Goal: Information Seeking & Learning: Learn about a topic

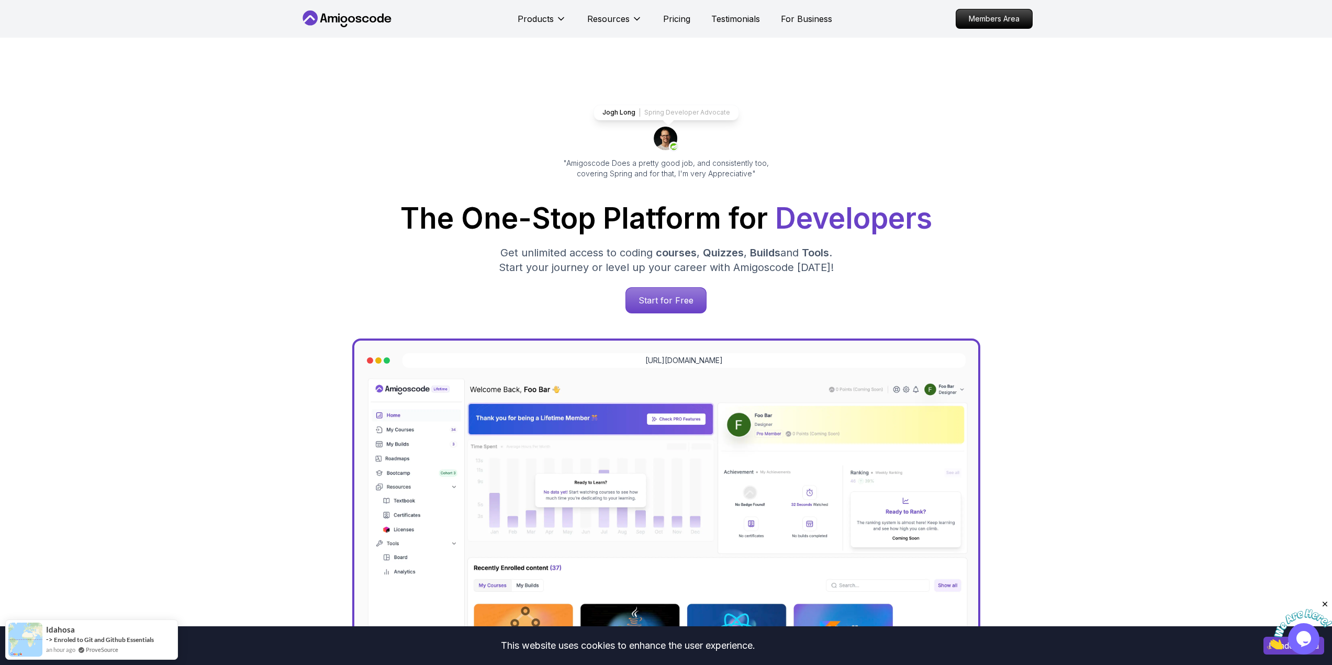
click at [350, 18] on icon at bounding box center [351, 19] width 7 height 6
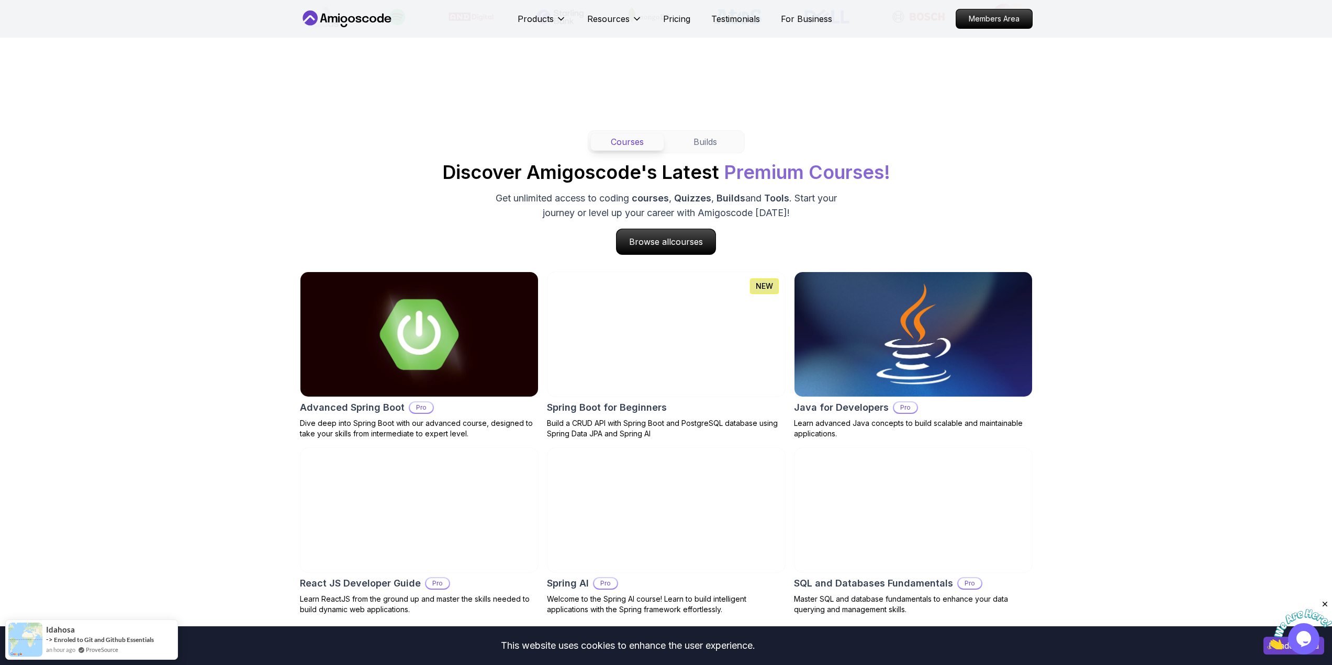
scroll to position [890, 0]
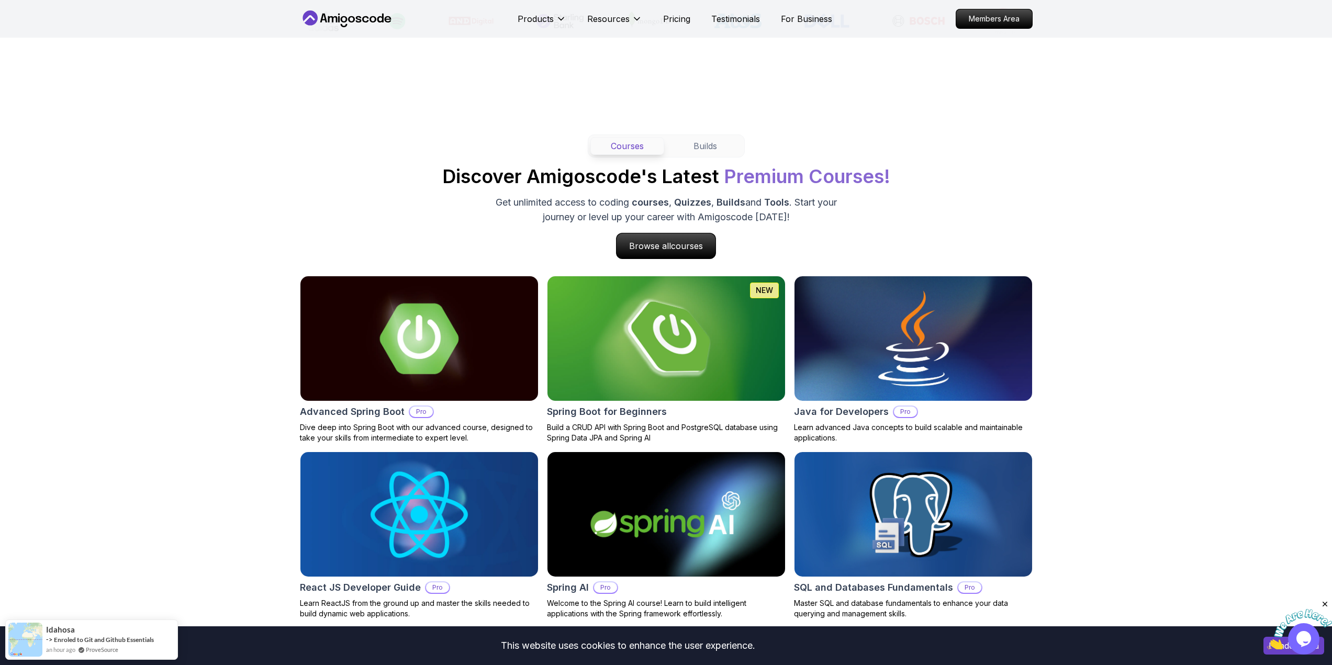
click at [976, 174] on div "Courses Builds Discover Amigoscode's Latest Premium Courses! Get unlimited acce…" at bounding box center [666, 197] width 733 height 125
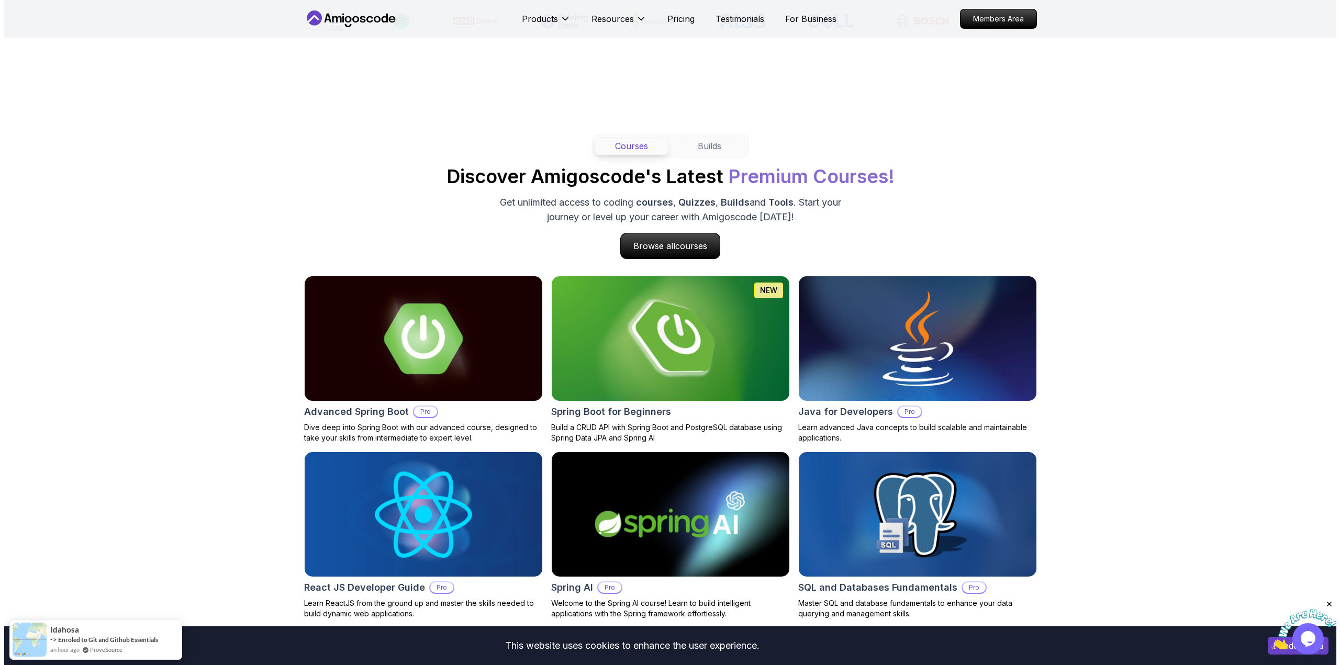
scroll to position [0, 0]
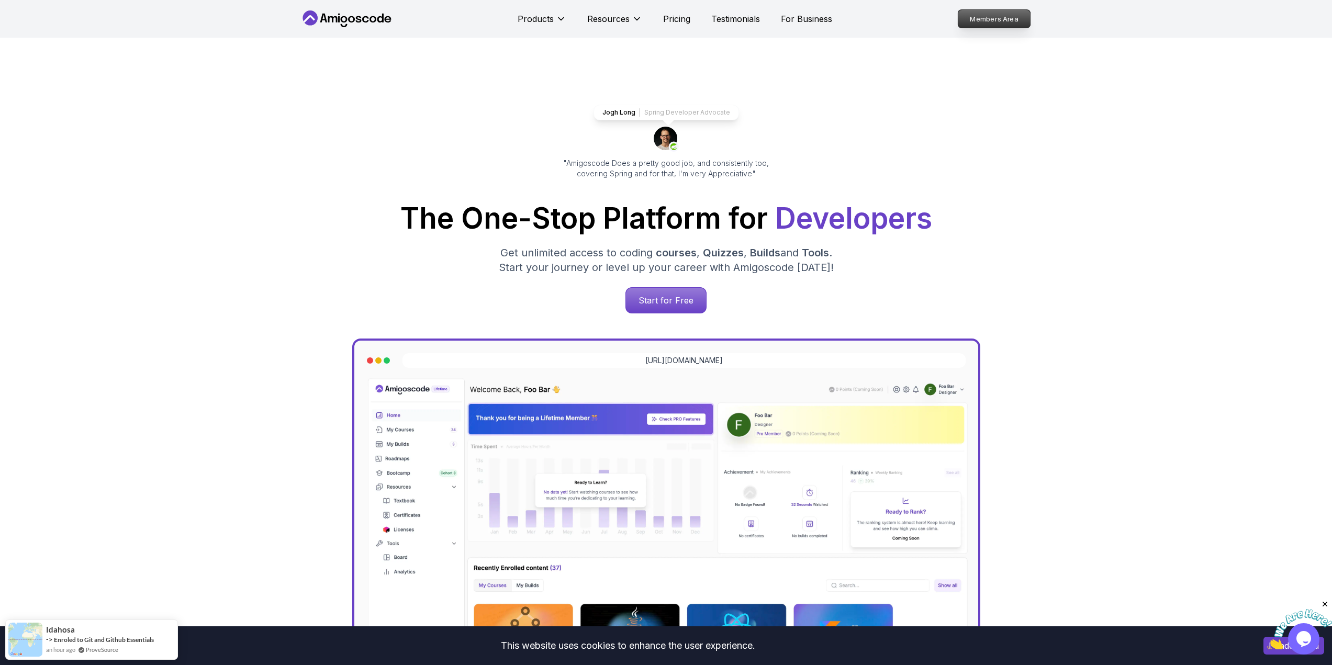
click at [993, 17] on p "Members Area" at bounding box center [994, 19] width 72 height 18
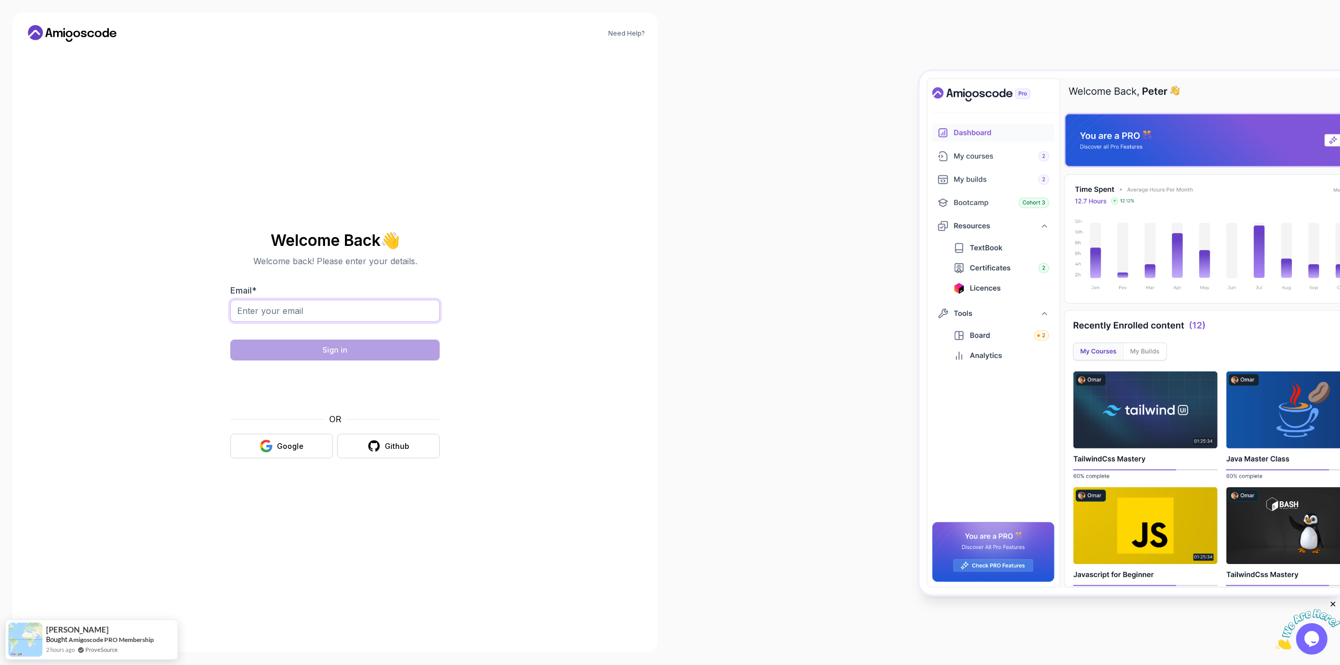
click at [325, 315] on input "Email *" at bounding box center [334, 311] width 209 height 22
type input "cnavarro1112@gmail.com"
click at [823, 243] on body "Need Help? Welcome Back 👋 Welcome back! Please enter your details. Email * cnav…" at bounding box center [670, 332] width 1340 height 665
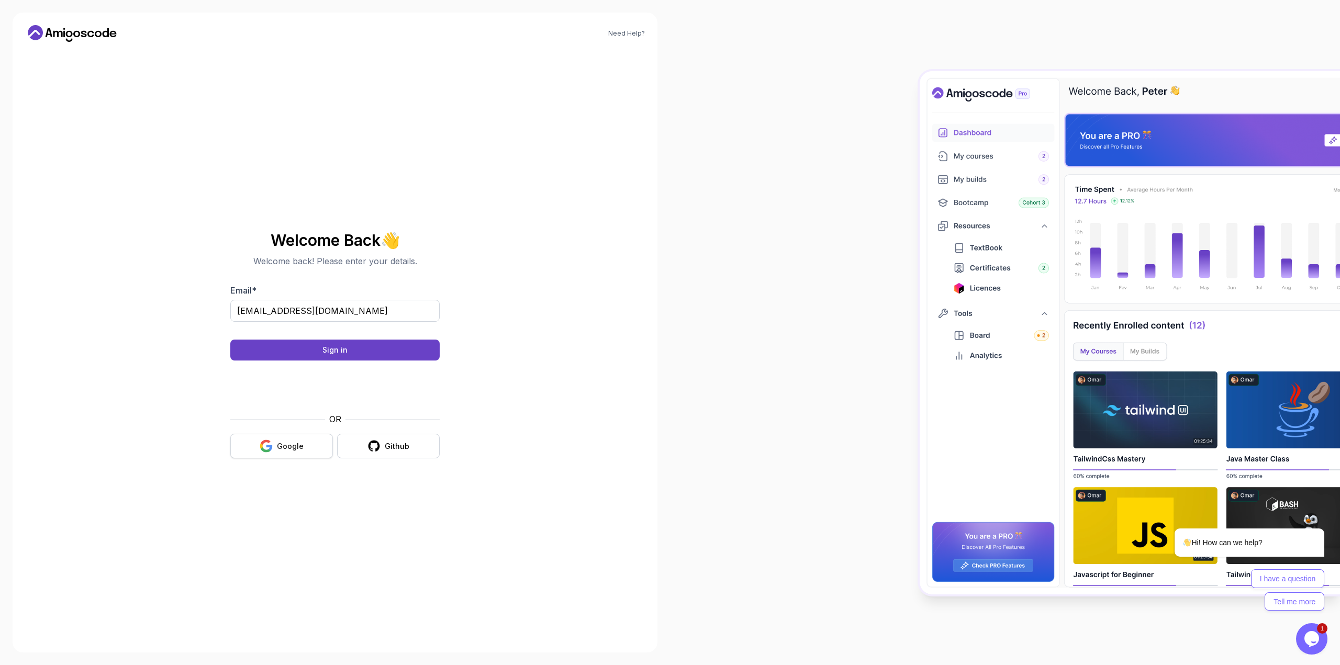
click at [288, 446] on div "Google" at bounding box center [290, 446] width 27 height 10
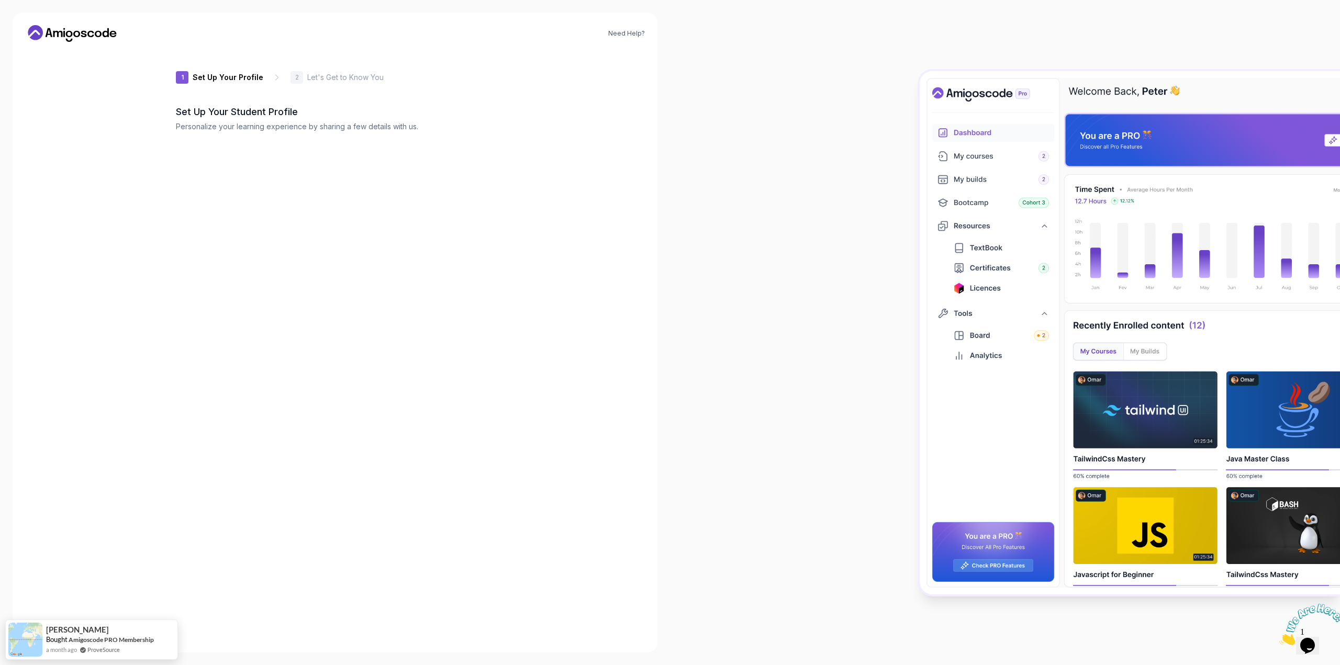
type input "gentleotter7e4f7"
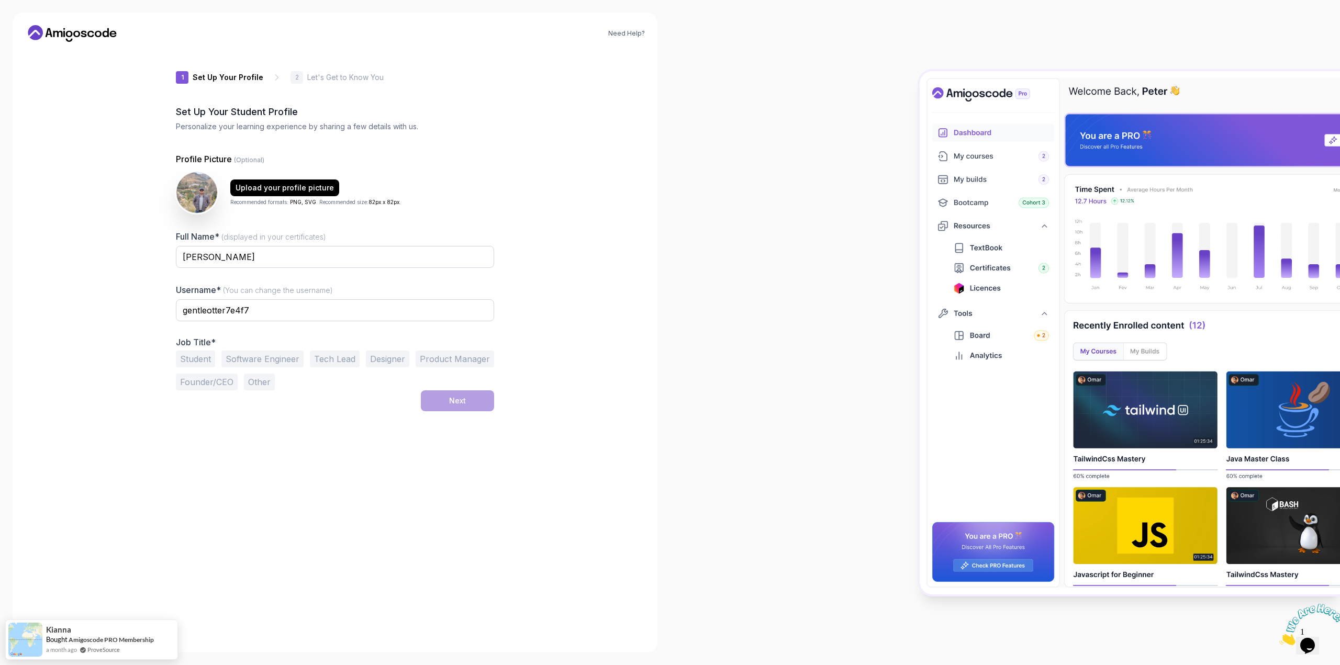
click at [750, 271] on div at bounding box center [1005, 332] width 670 height 665
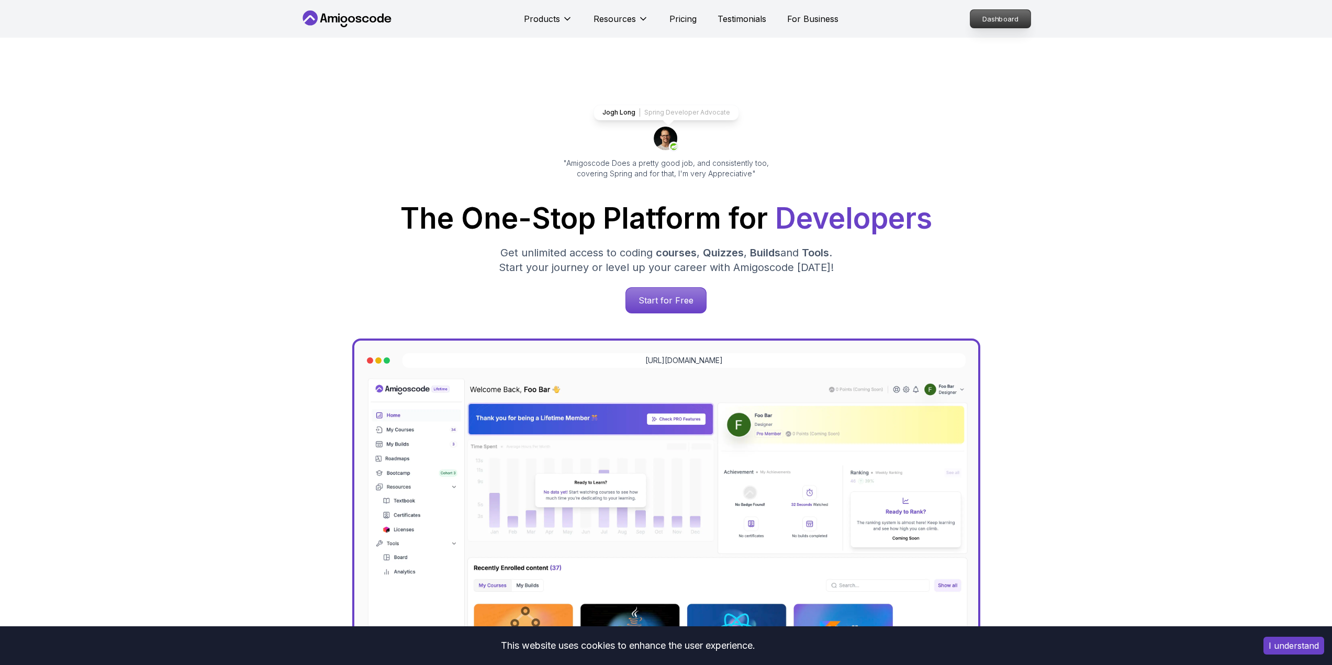
click at [1012, 23] on p "Dashboard" at bounding box center [1001, 19] width 60 height 18
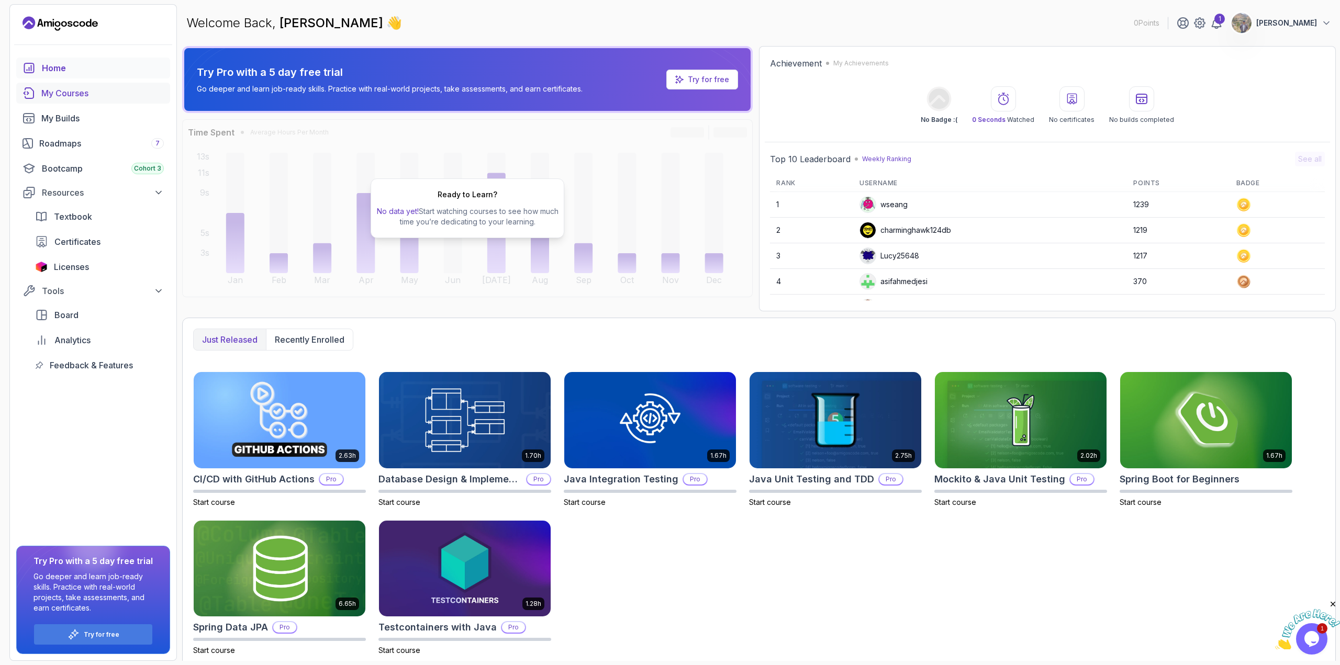
click at [76, 97] on div "My Courses" at bounding box center [102, 93] width 123 height 13
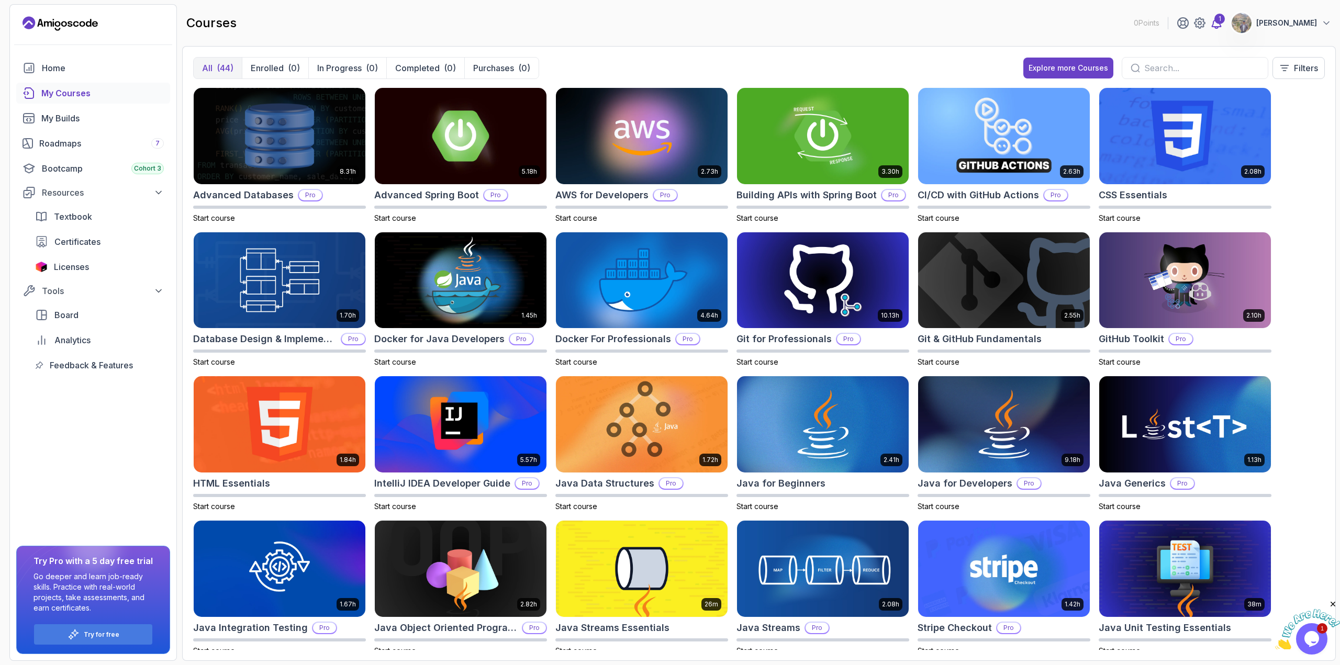
click at [1225, 22] on div "1" at bounding box center [1220, 19] width 10 height 10
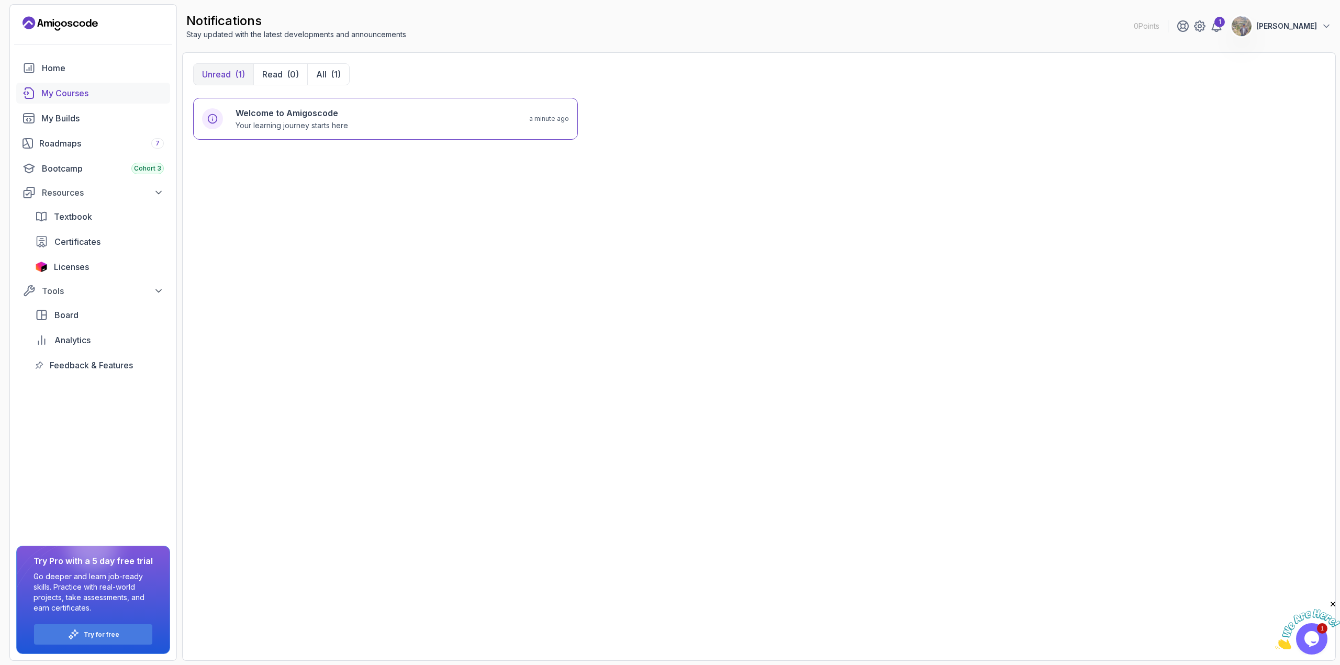
click at [71, 96] on div "My Courses" at bounding box center [102, 93] width 123 height 13
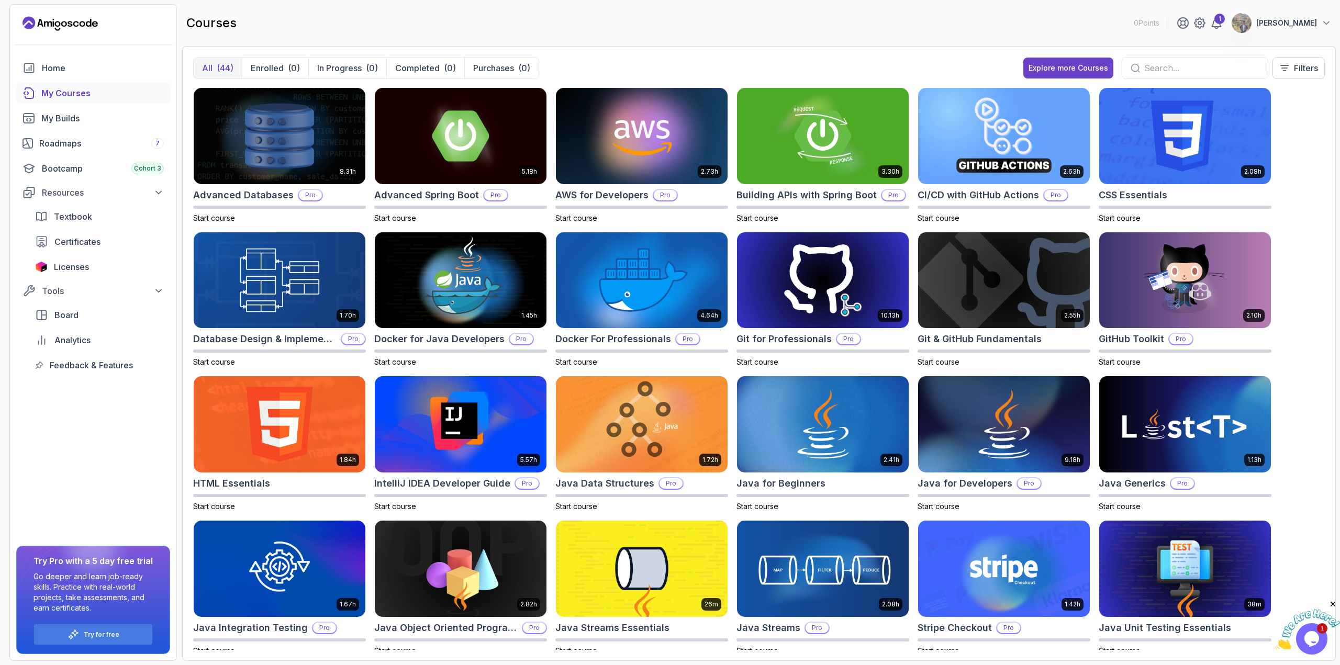
click at [1309, 24] on p "Cesar Navarro" at bounding box center [1286, 23] width 61 height 10
click at [1272, 49] on p "View Profile" at bounding box center [1258, 51] width 48 height 13
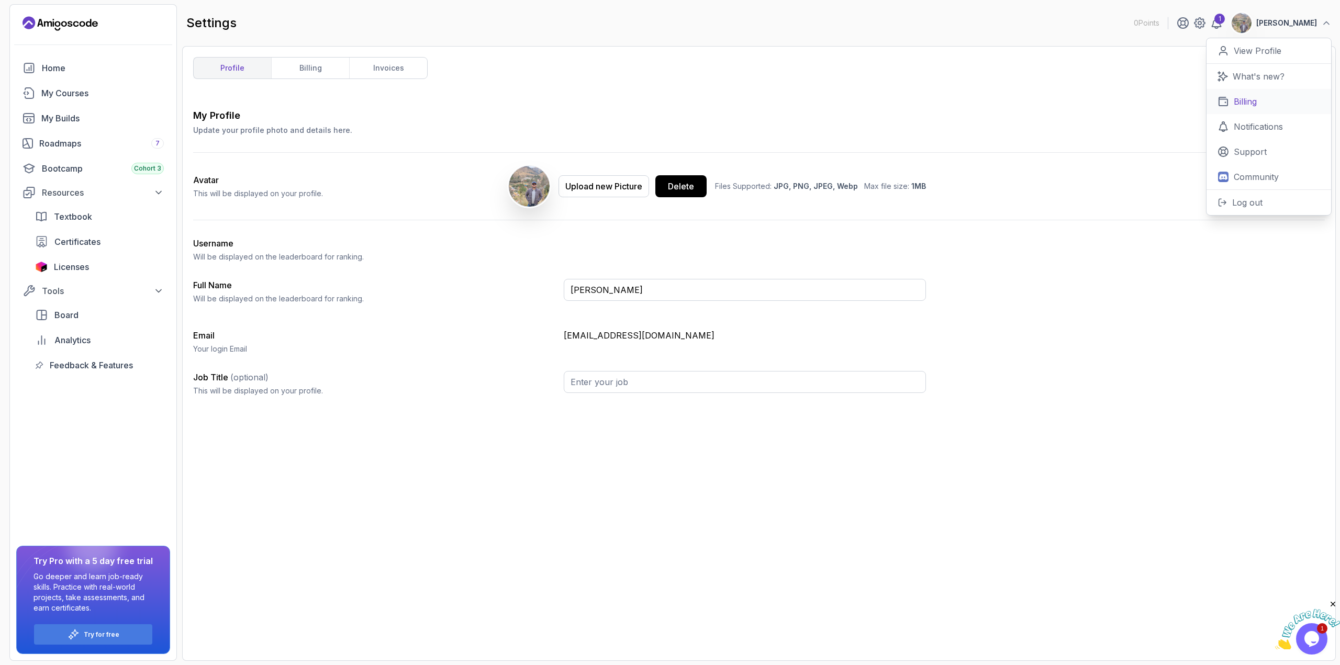
click at [1247, 107] on p "Billing" at bounding box center [1245, 101] width 23 height 13
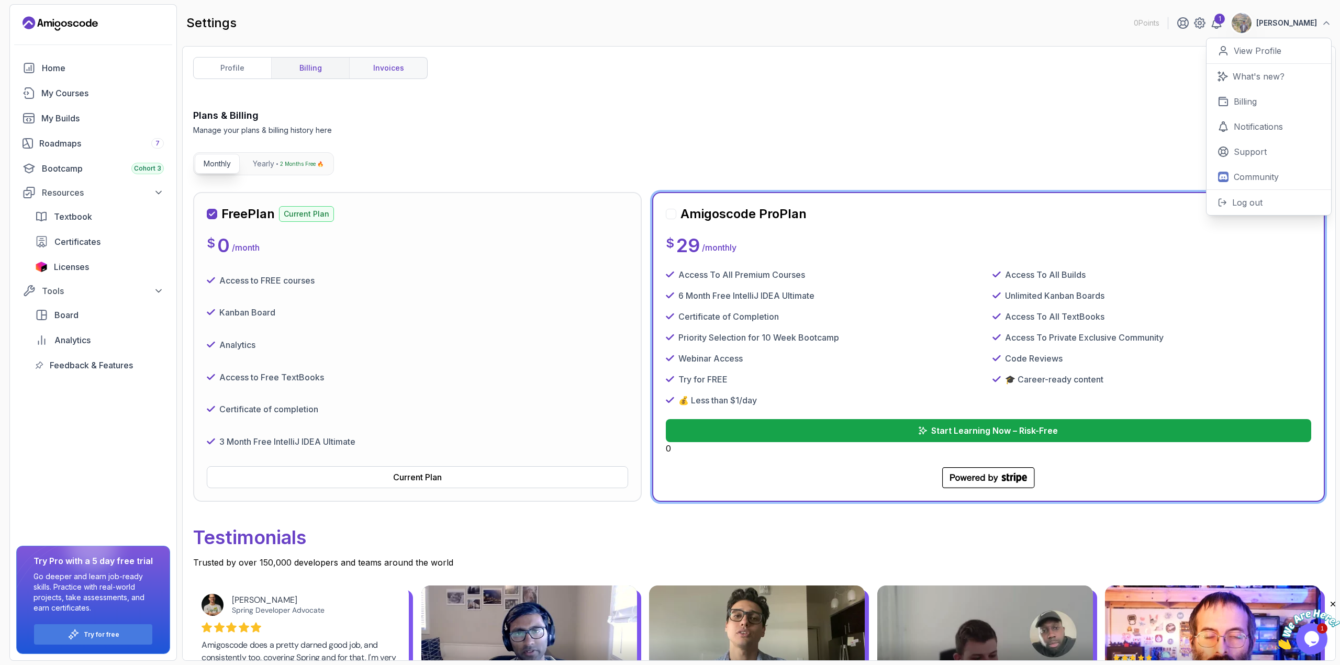
click at [402, 71] on link "invoices" at bounding box center [388, 68] width 78 height 21
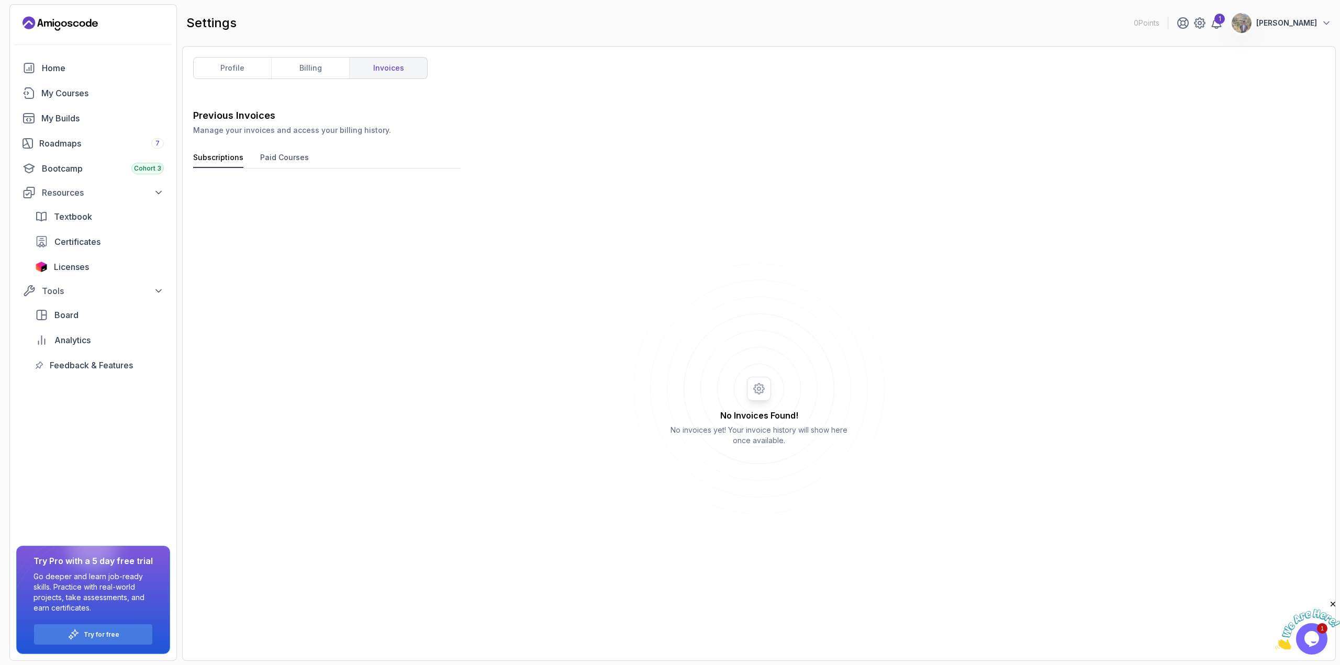
click at [270, 154] on button "Paid Courses" at bounding box center [284, 160] width 49 height 16
click at [1290, 23] on p "Cesar Navarro" at bounding box center [1286, 23] width 61 height 10
click at [1246, 200] on p "Log out" at bounding box center [1247, 202] width 30 height 13
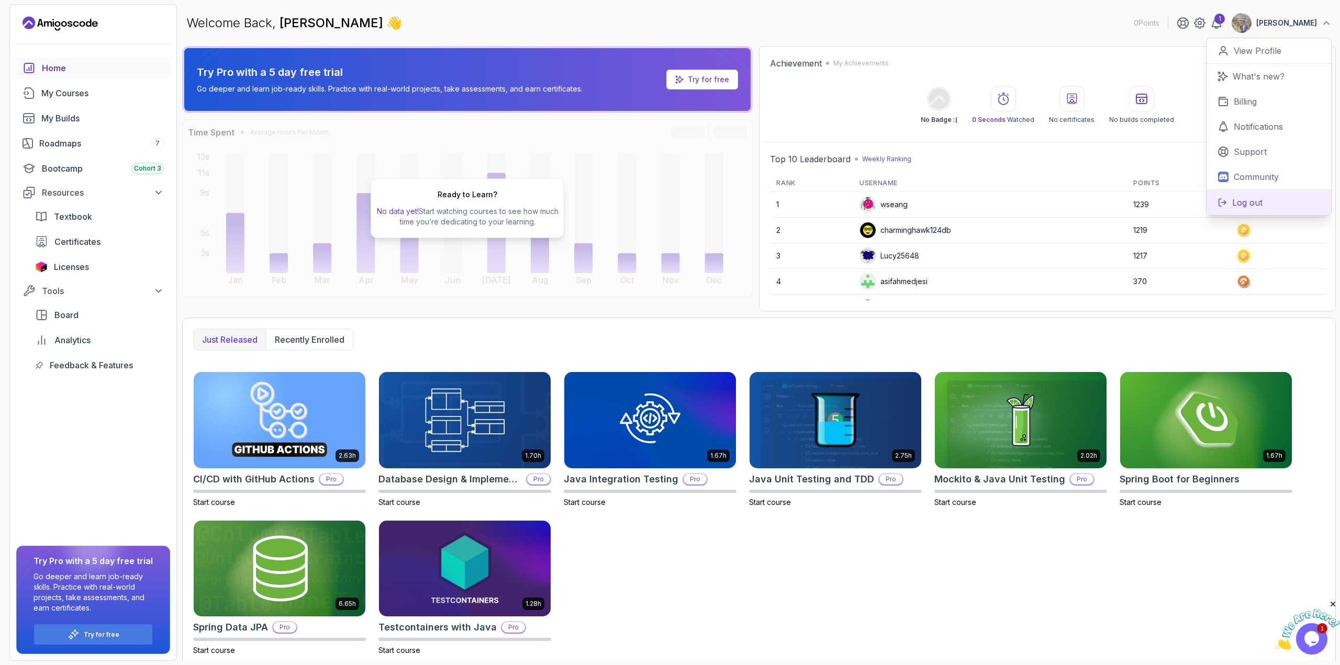
click at [1235, 198] on p "Log out" at bounding box center [1247, 202] width 30 height 13
click at [1239, 206] on p "Log out" at bounding box center [1247, 202] width 30 height 13
click at [1269, 203] on button "Log out" at bounding box center [1269, 203] width 125 height 26
click at [1248, 204] on p "Log out" at bounding box center [1247, 202] width 30 height 13
click at [1228, 202] on button "Log out" at bounding box center [1269, 203] width 125 height 26
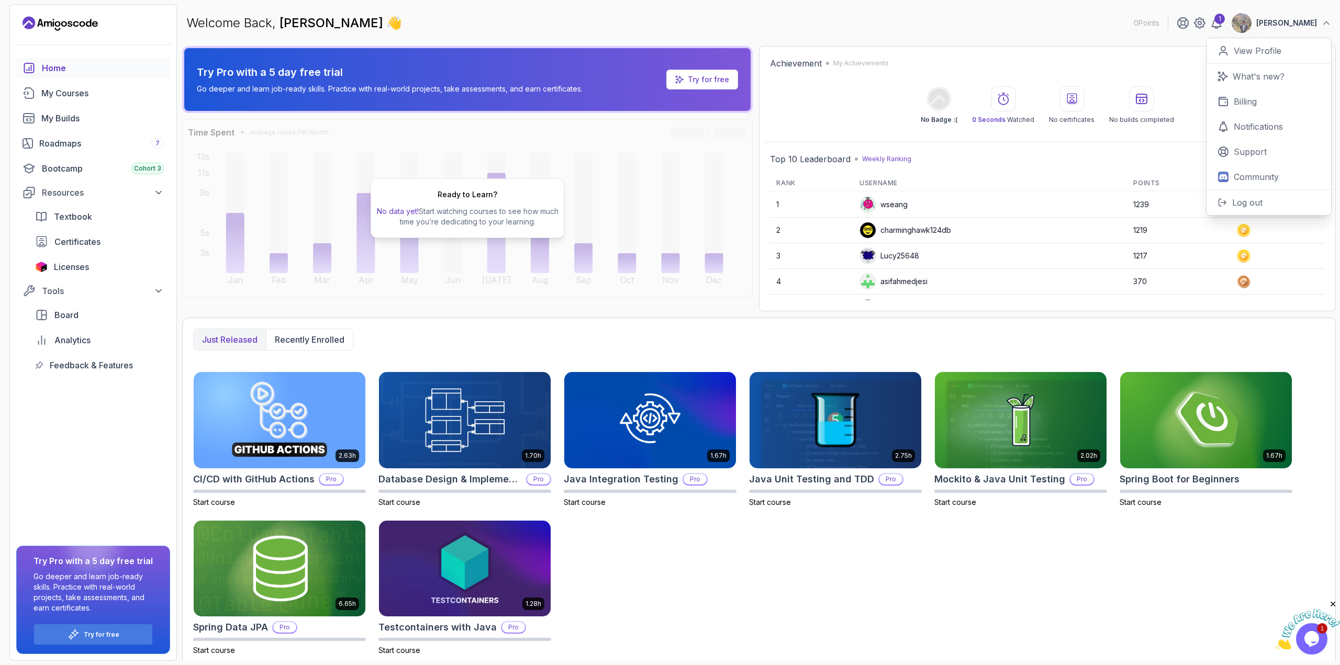
click at [1300, 24] on p "Cesar Navarro" at bounding box center [1286, 23] width 61 height 10
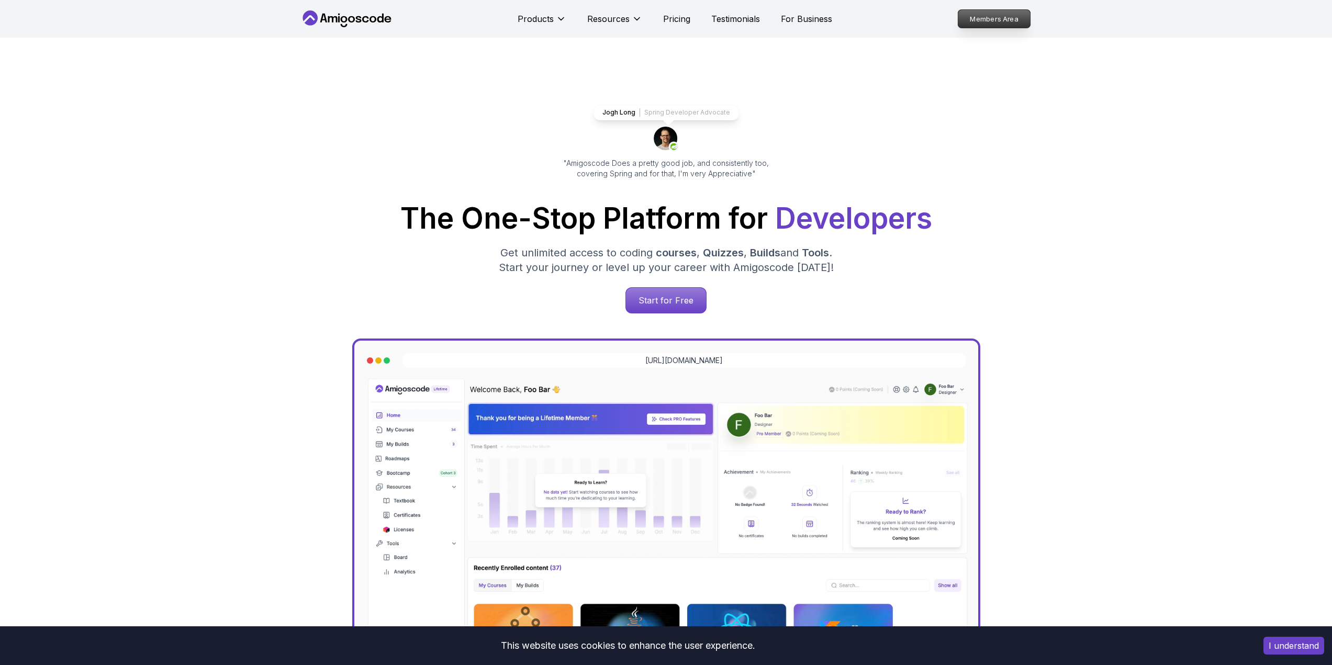
click at [1007, 21] on p "Members Area" at bounding box center [994, 19] width 72 height 18
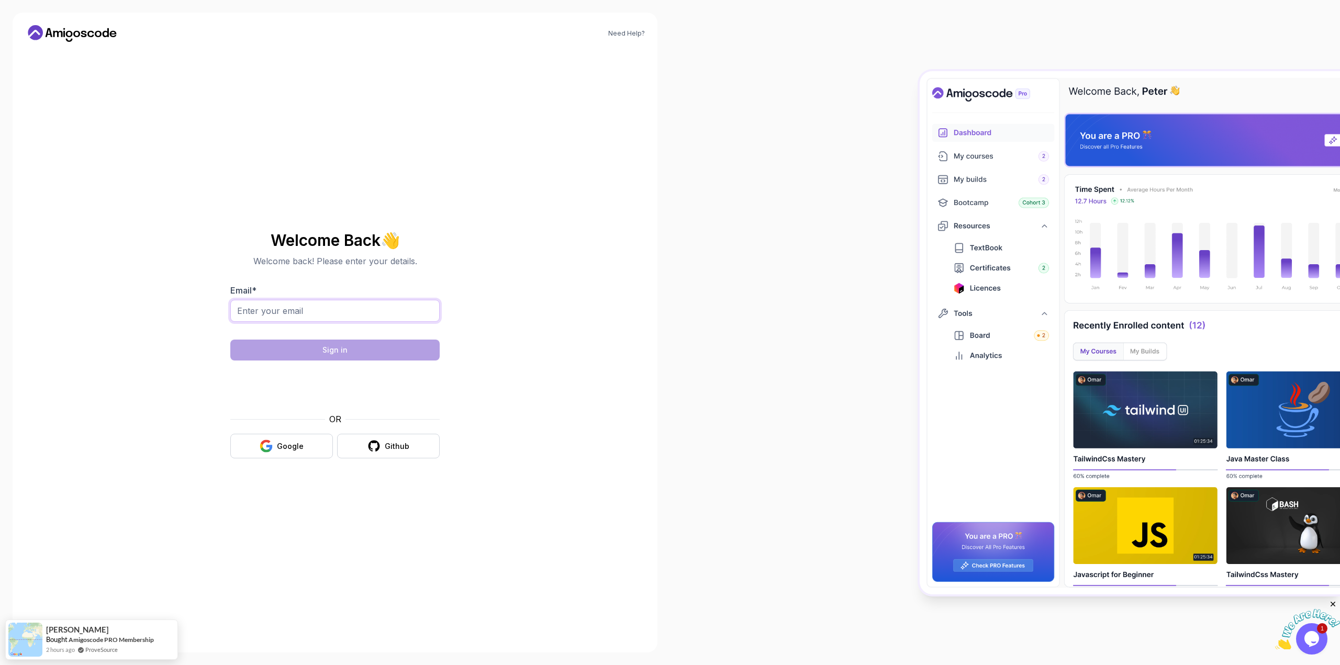
click at [303, 314] on input "Email *" at bounding box center [334, 311] width 209 height 22
type input "cnavarro1112@gmail.com"
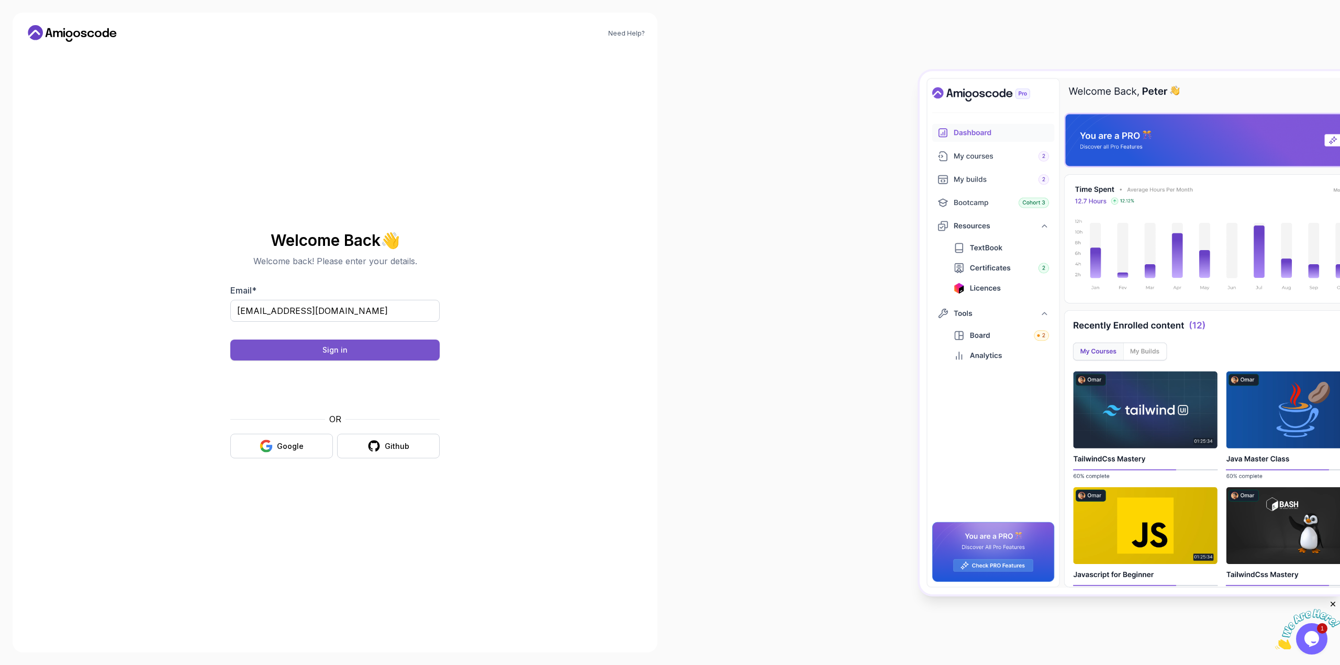
click at [368, 349] on button "Sign in" at bounding box center [334, 350] width 209 height 21
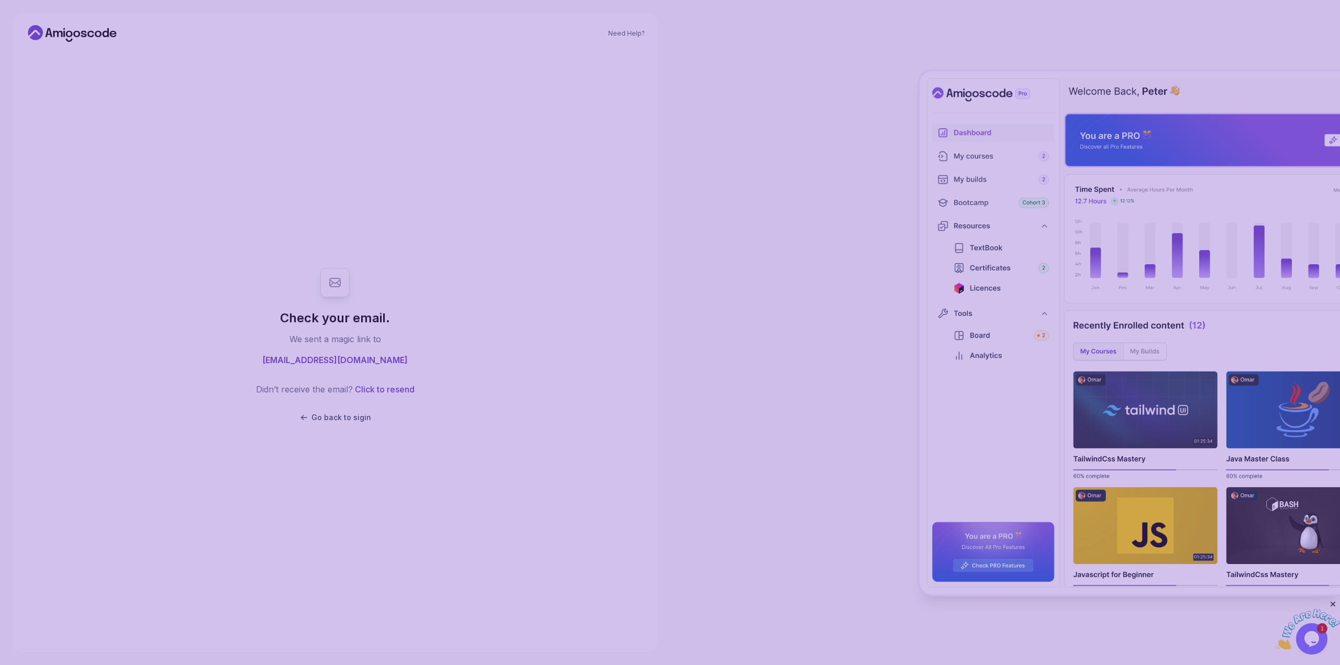
click at [815, 243] on body "Need Help? Check your email. We sent a magic link to cnavarro1112@gmail.com Did…" at bounding box center [670, 332] width 1340 height 665
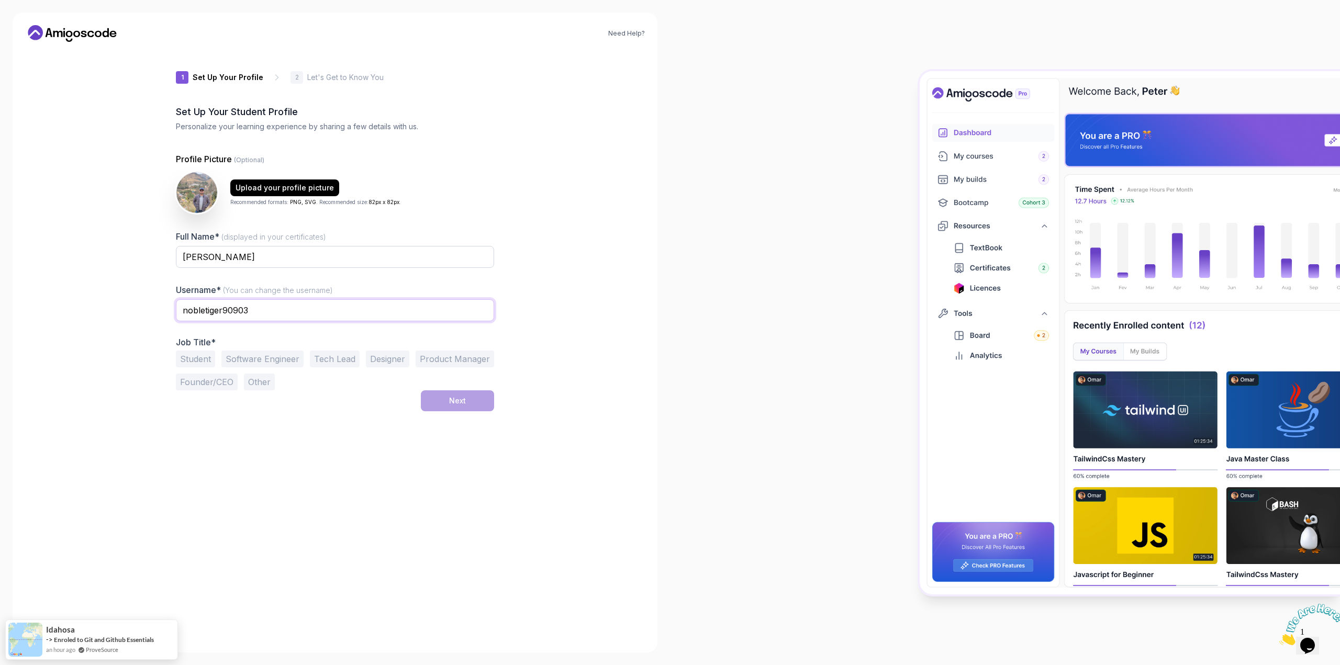
click at [271, 312] on input "nobletiger90903" at bounding box center [335, 310] width 318 height 22
drag, startPoint x: 291, startPoint y: 314, endPoint x: 94, endPoint y: 318, distance: 196.9
click at [94, 318] on div "Need Help? 1 Set Up Your Profile 1 Set Up Your Profile 2 Let's Get to Know You …" at bounding box center [335, 333] width 645 height 640
type input "cenav"
click at [198, 357] on button "Student" at bounding box center [195, 359] width 39 height 17
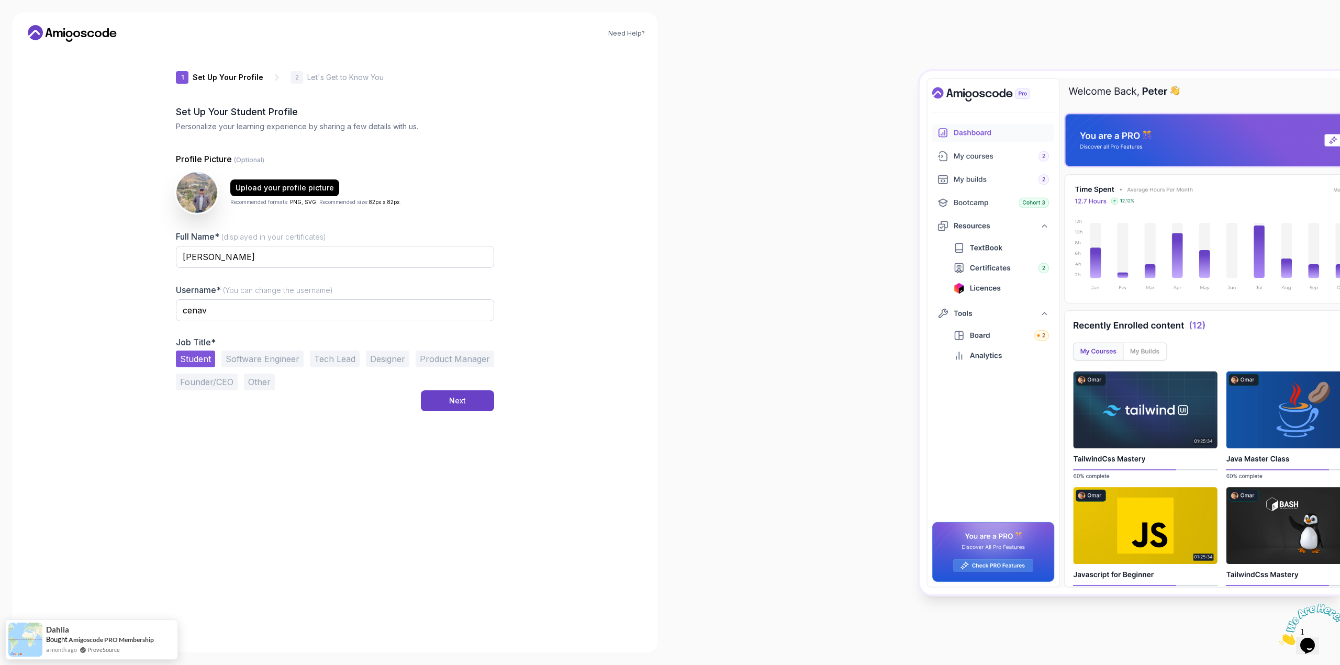
click at [201, 354] on button "Student" at bounding box center [195, 359] width 39 height 17
click at [285, 357] on button "Software Engineer" at bounding box center [262, 359] width 82 height 17
click at [451, 403] on div "Next" at bounding box center [457, 401] width 17 height 10
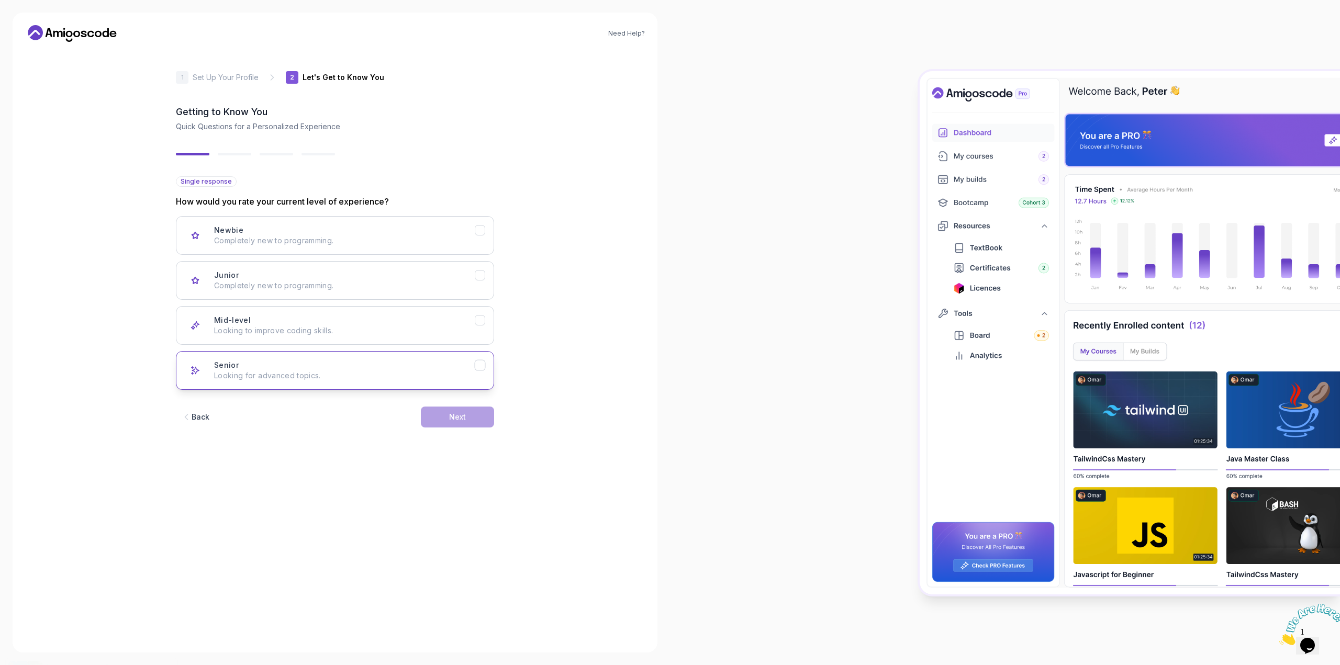
click at [272, 365] on div "Senior Looking for advanced topics." at bounding box center [344, 370] width 261 height 21
click at [453, 415] on div "Next" at bounding box center [457, 417] width 17 height 10
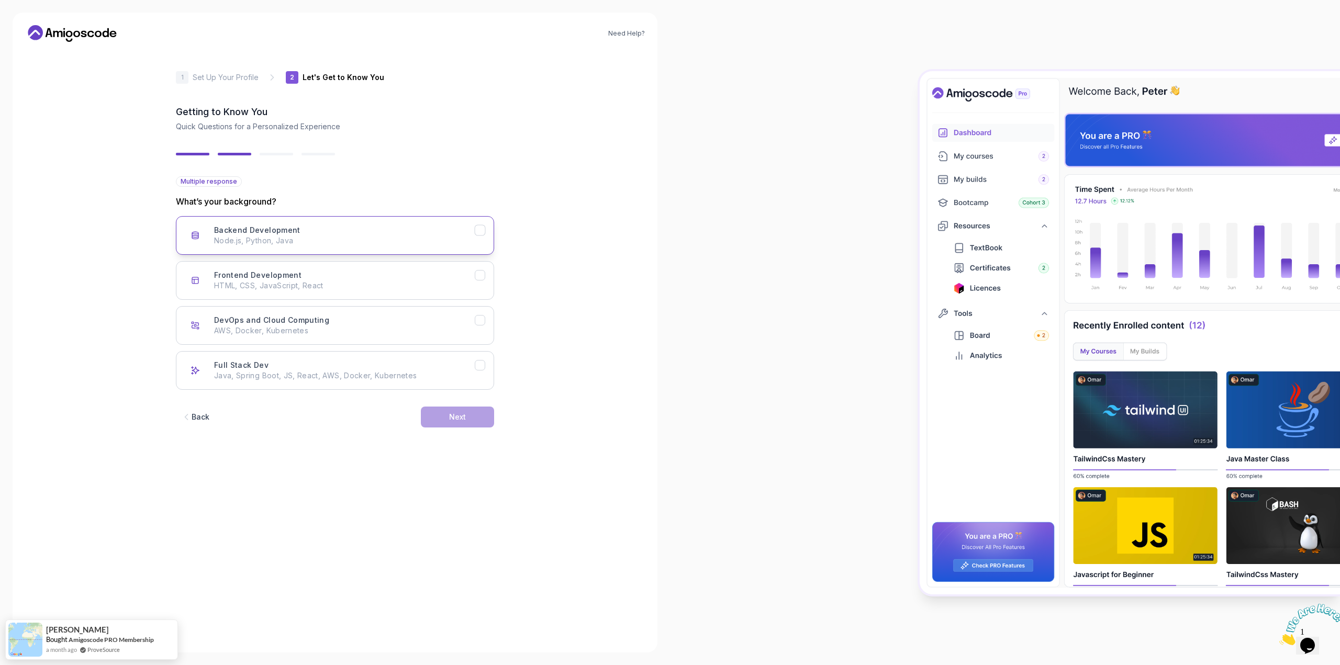
click at [484, 230] on icon "Backend Development" at bounding box center [480, 231] width 10 height 10
click at [470, 418] on button "Next" at bounding box center [457, 417] width 73 height 21
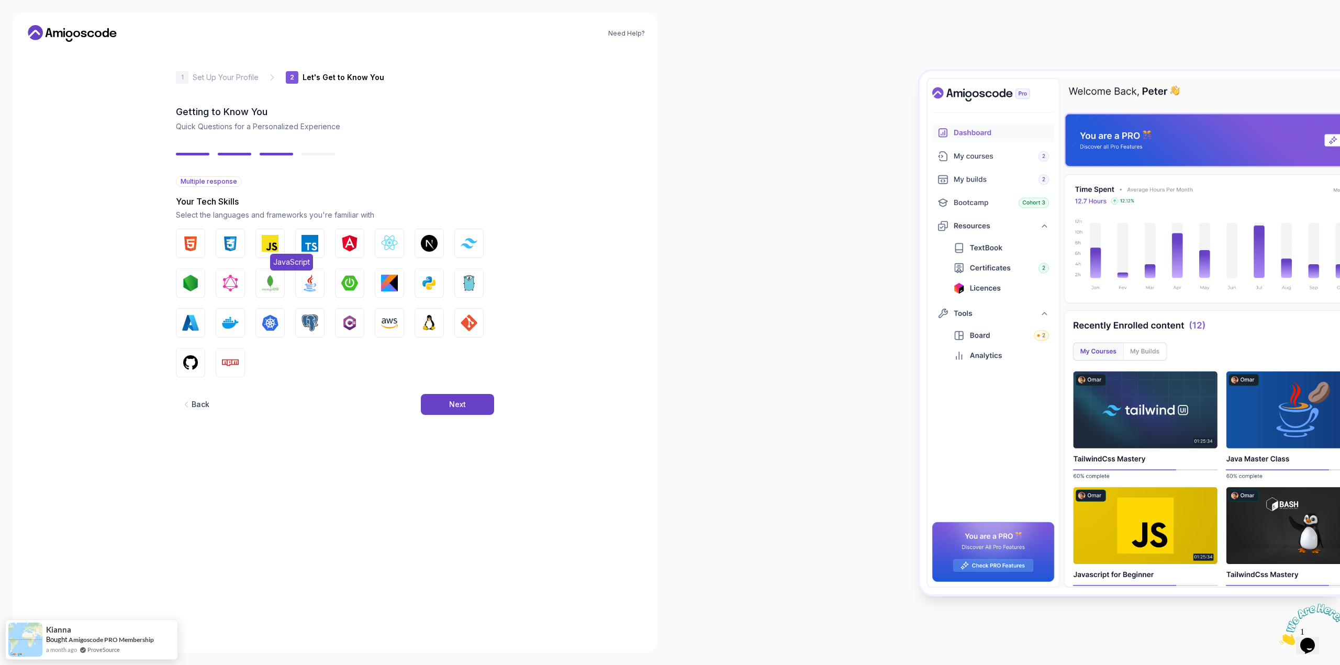
click at [272, 241] on img "button" at bounding box center [270, 243] width 17 height 17
click at [315, 281] on img "button" at bounding box center [310, 283] width 17 height 17
click at [348, 278] on img "button" at bounding box center [349, 283] width 17 height 17
click at [307, 322] on img "button" at bounding box center [310, 323] width 17 height 17
click at [473, 403] on button "Next" at bounding box center [457, 404] width 73 height 21
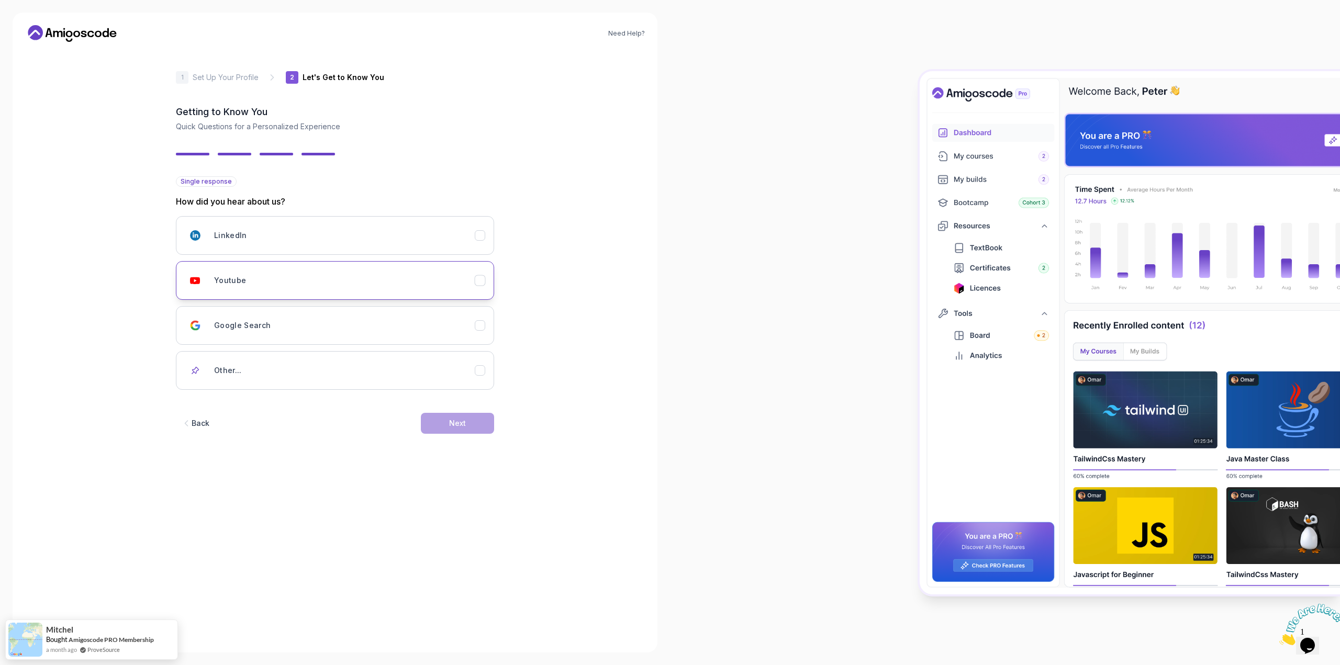
click at [483, 275] on div "Youtube" at bounding box center [480, 280] width 11 height 11
click at [462, 424] on div "Next" at bounding box center [457, 423] width 17 height 10
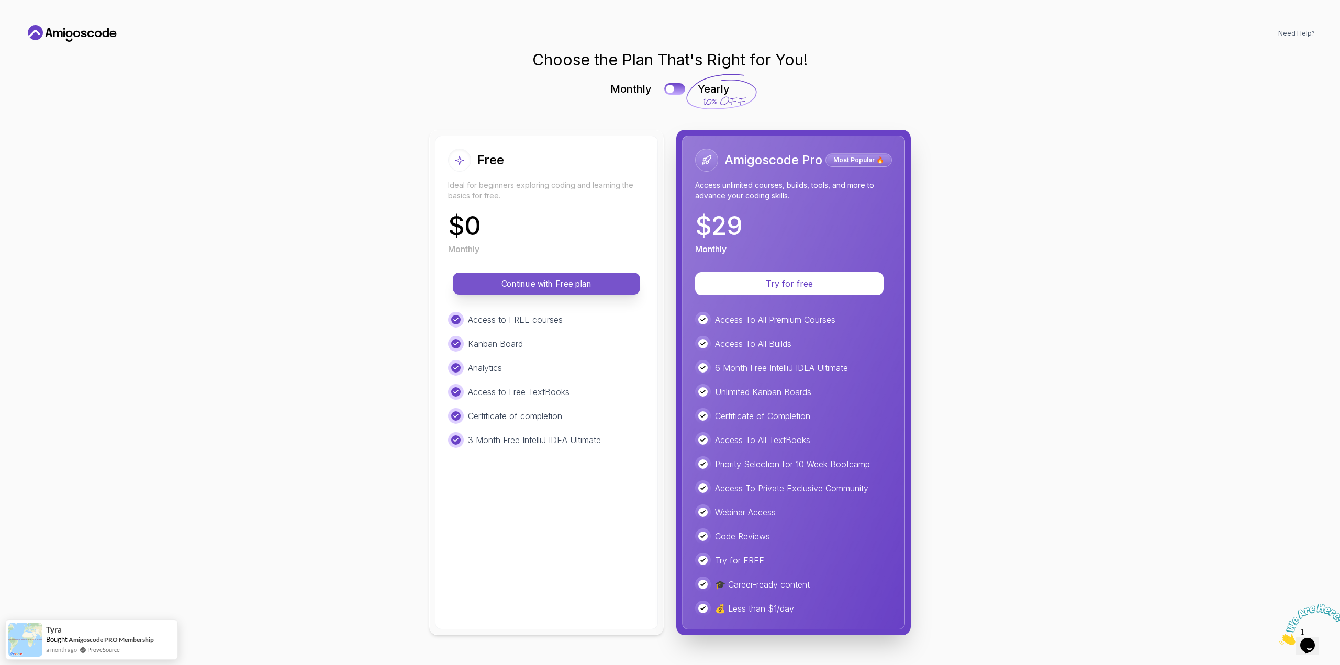
click at [534, 280] on p "Continue with Free plan" at bounding box center [546, 284] width 163 height 12
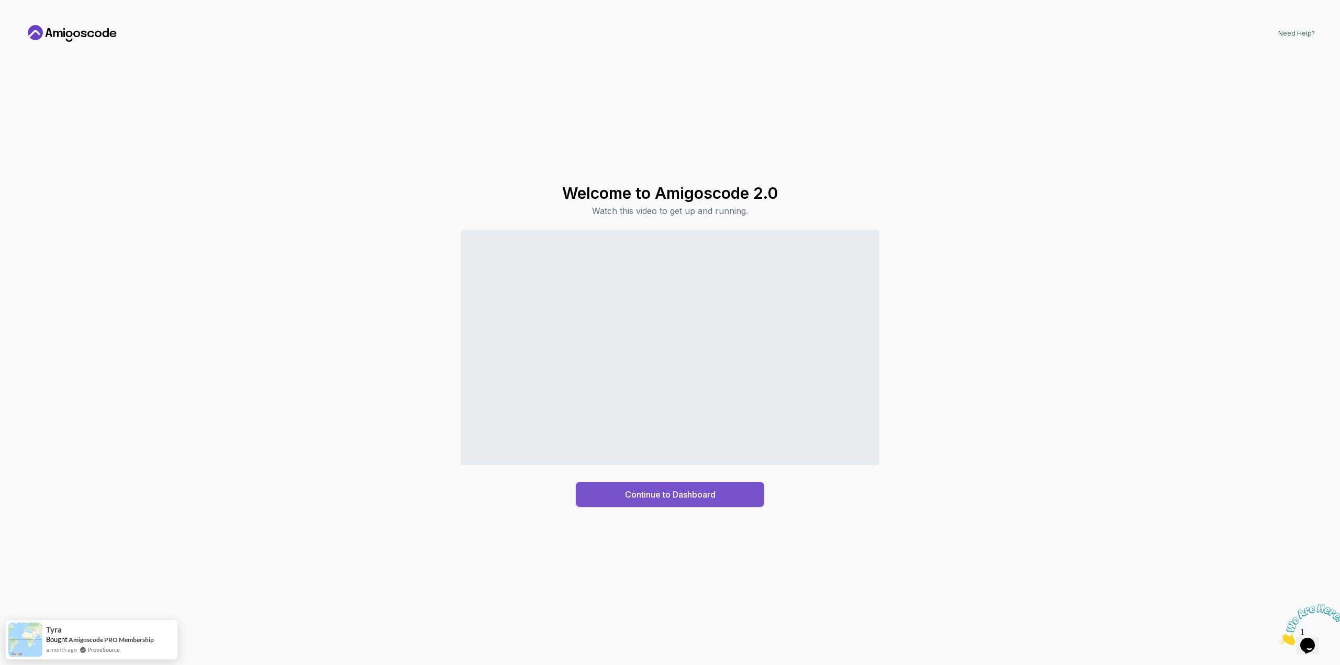
click at [671, 496] on div "Continue to Dashboard" at bounding box center [670, 494] width 91 height 13
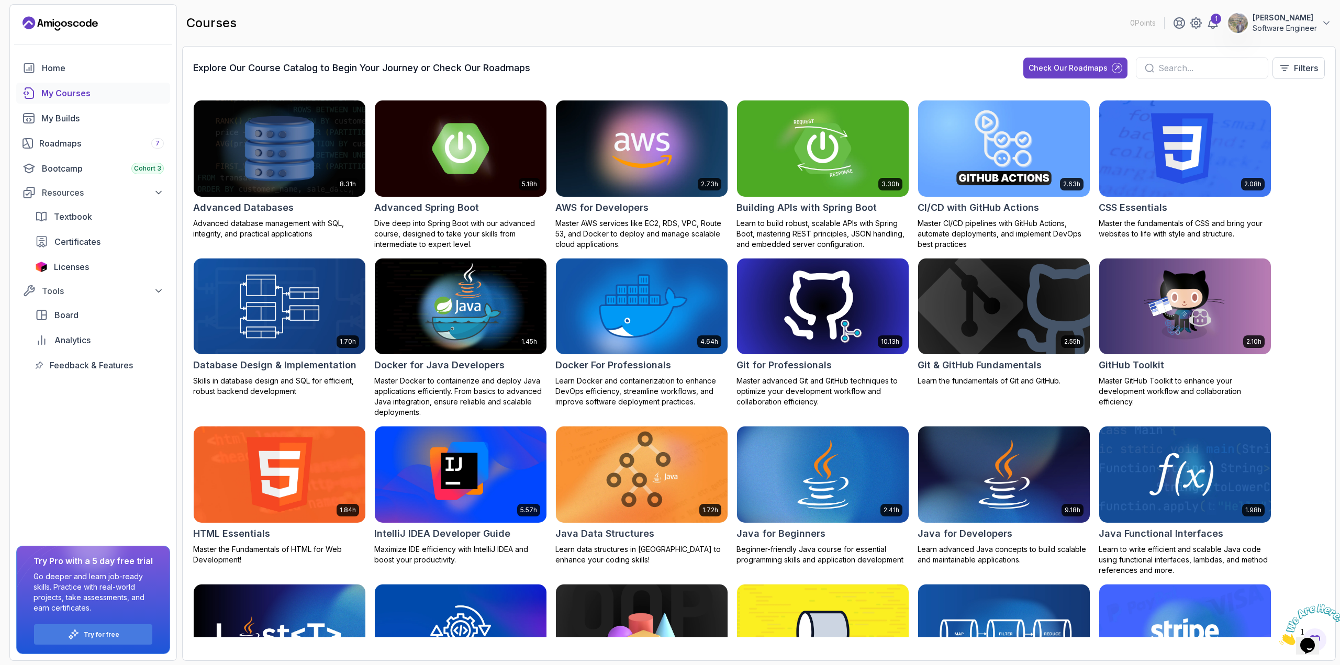
click at [1280, 23] on p "Cesar Navarro" at bounding box center [1285, 18] width 64 height 10
click at [1253, 99] on p "Billing" at bounding box center [1245, 101] width 23 height 13
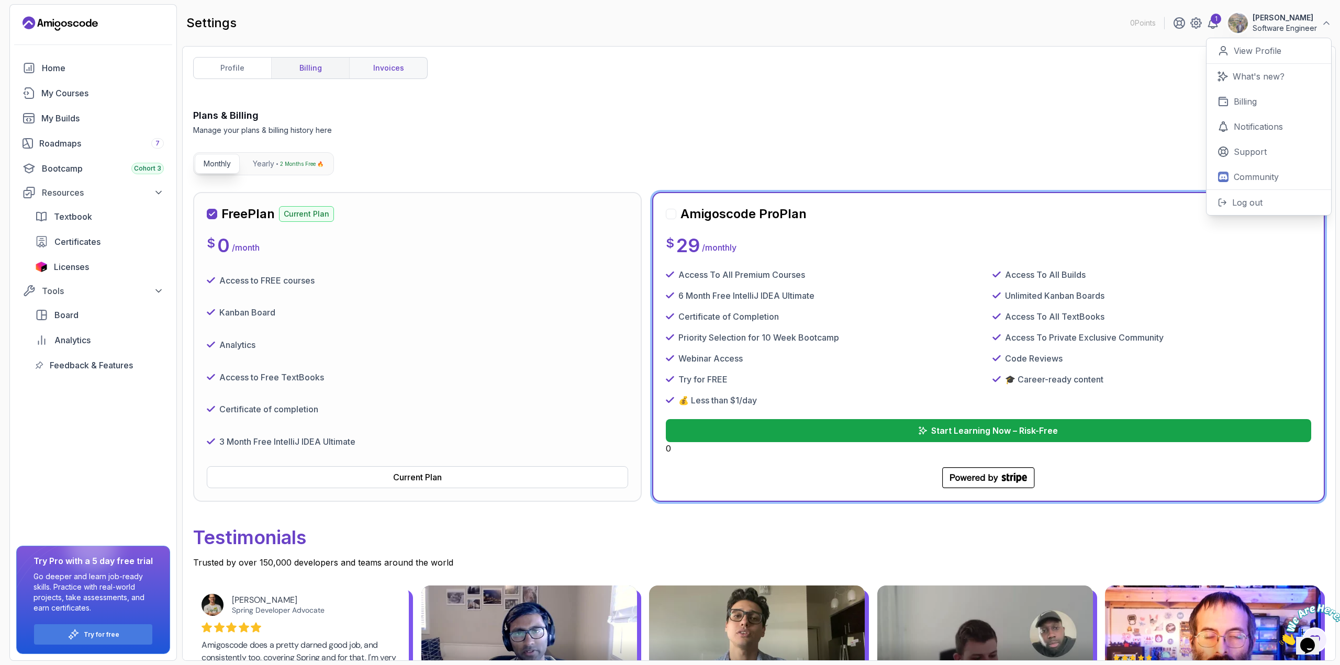
click at [396, 68] on link "invoices" at bounding box center [388, 68] width 78 height 21
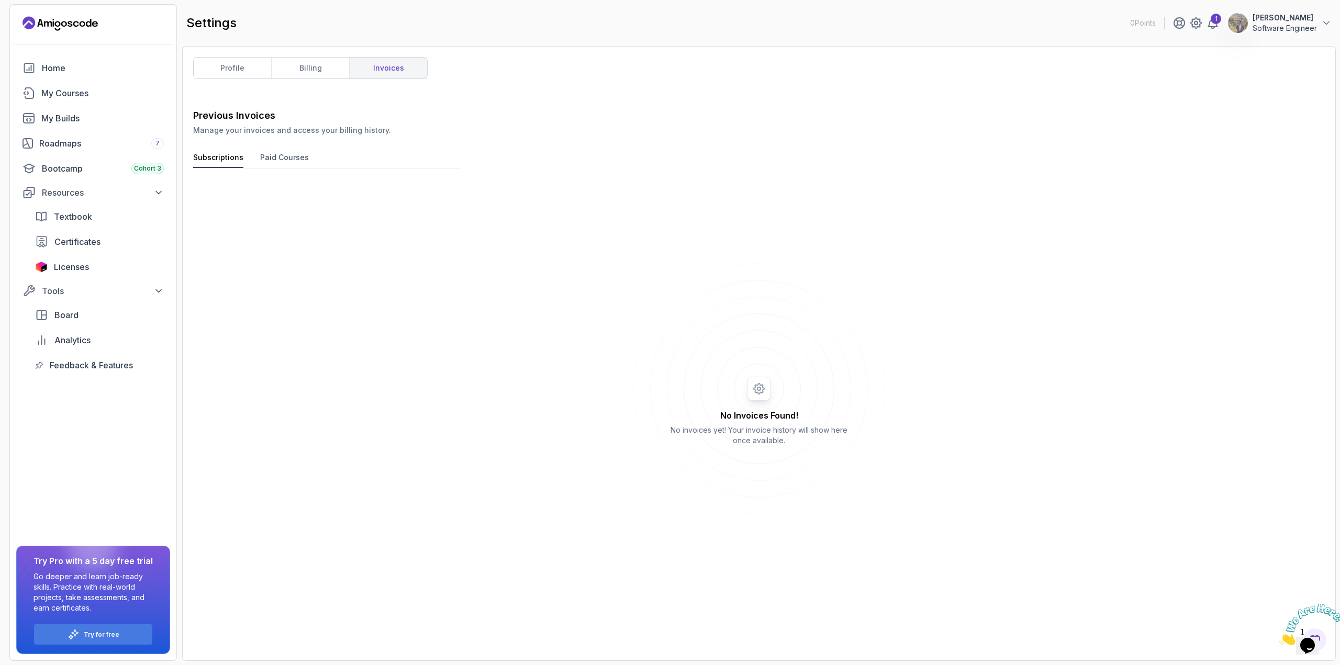
click at [283, 155] on button "Paid Courses" at bounding box center [284, 160] width 49 height 16
click at [91, 93] on div "My Courses" at bounding box center [102, 93] width 123 height 13
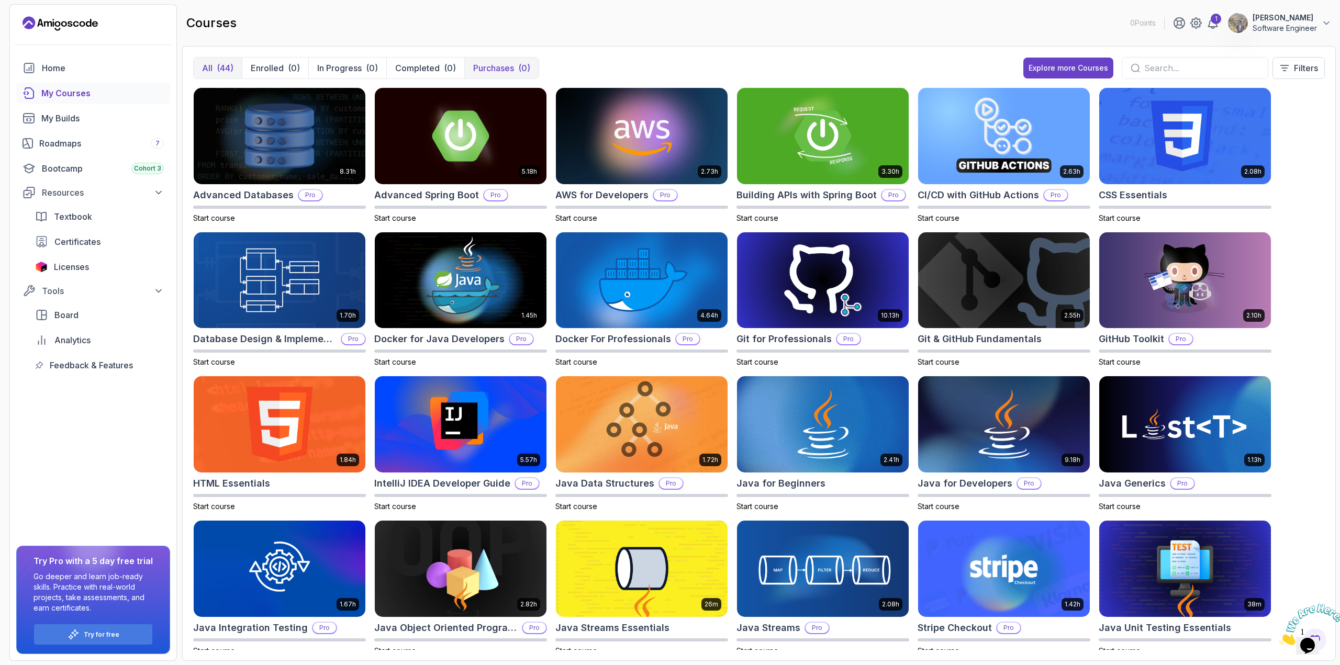
click at [495, 66] on p "Purchases" at bounding box center [493, 68] width 41 height 13
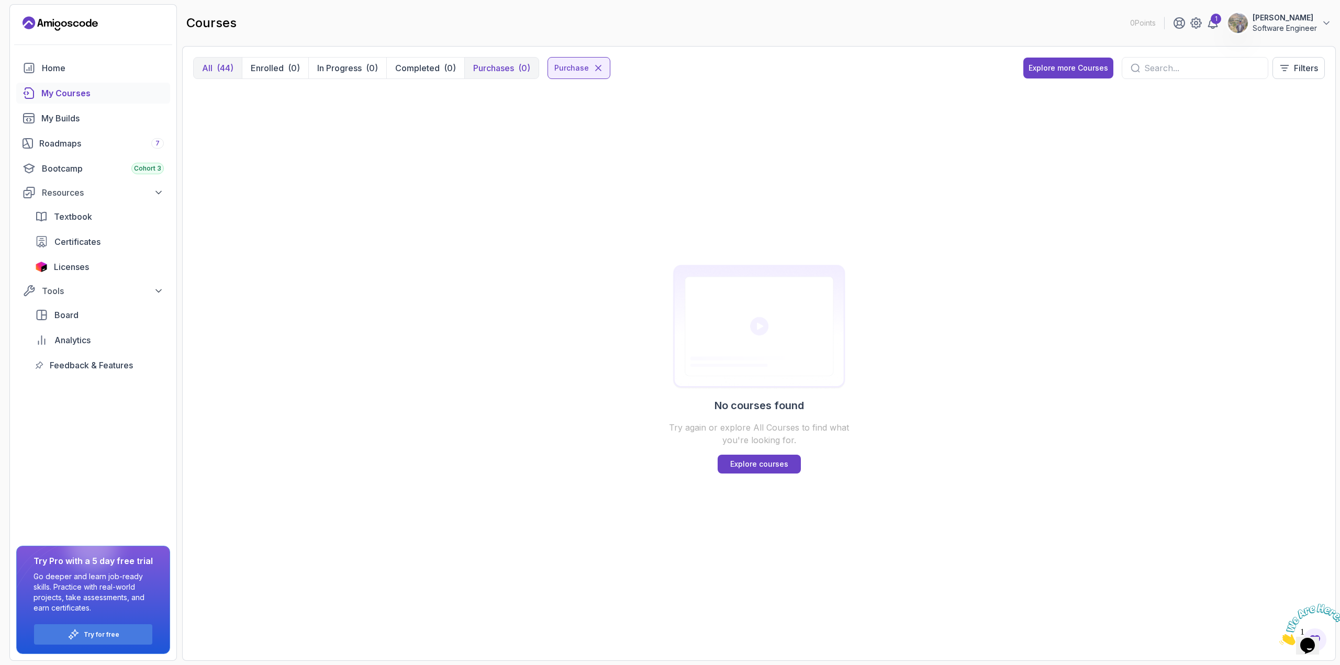
click at [214, 63] on button "All (44)" at bounding box center [218, 68] width 48 height 21
click at [217, 68] on div "(44)" at bounding box center [225, 68] width 17 height 13
click at [220, 68] on div "(44)" at bounding box center [225, 68] width 17 height 13
click at [596, 65] on icon at bounding box center [598, 68] width 10 height 10
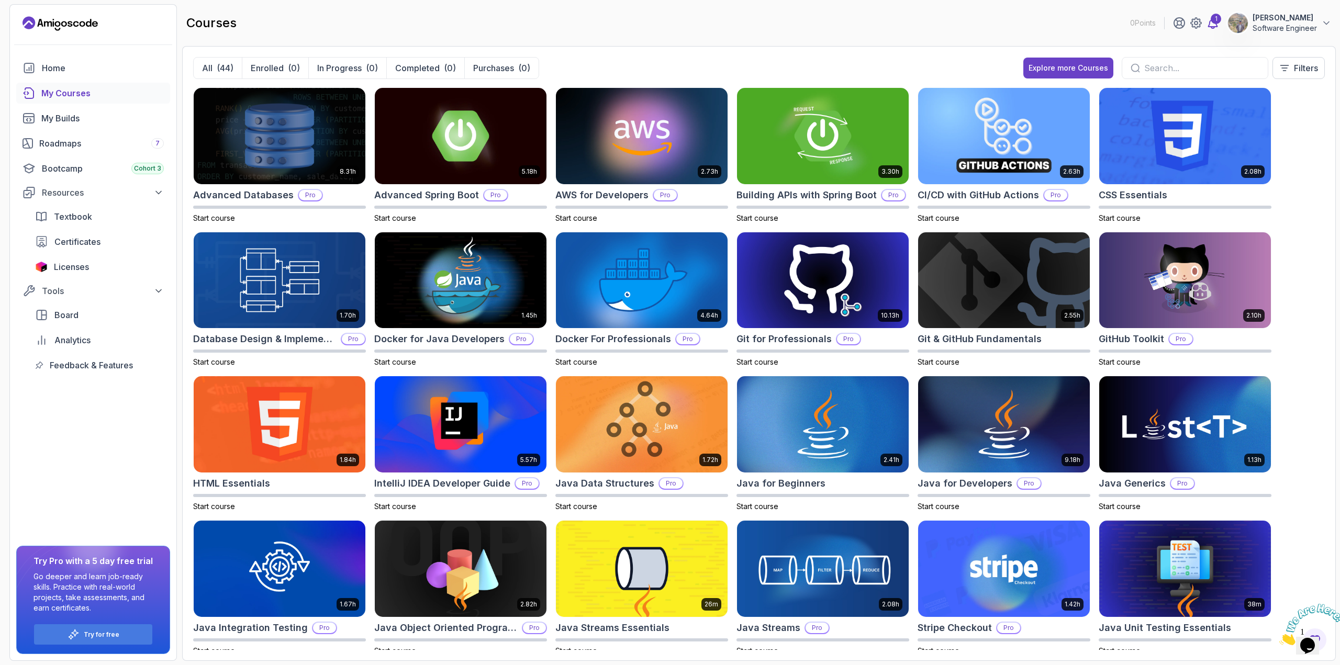
click at [1214, 24] on icon at bounding box center [1213, 23] width 13 height 13
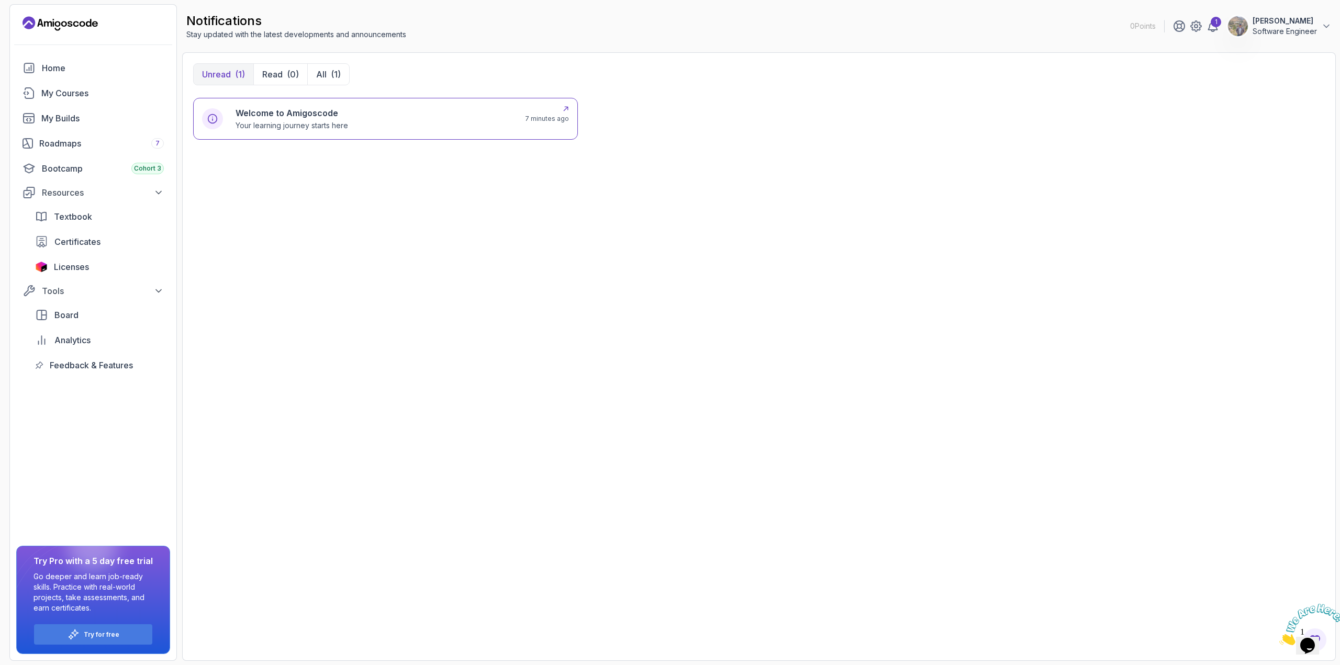
click at [341, 122] on p "Your learning journey starts here" at bounding box center [292, 125] width 113 height 10
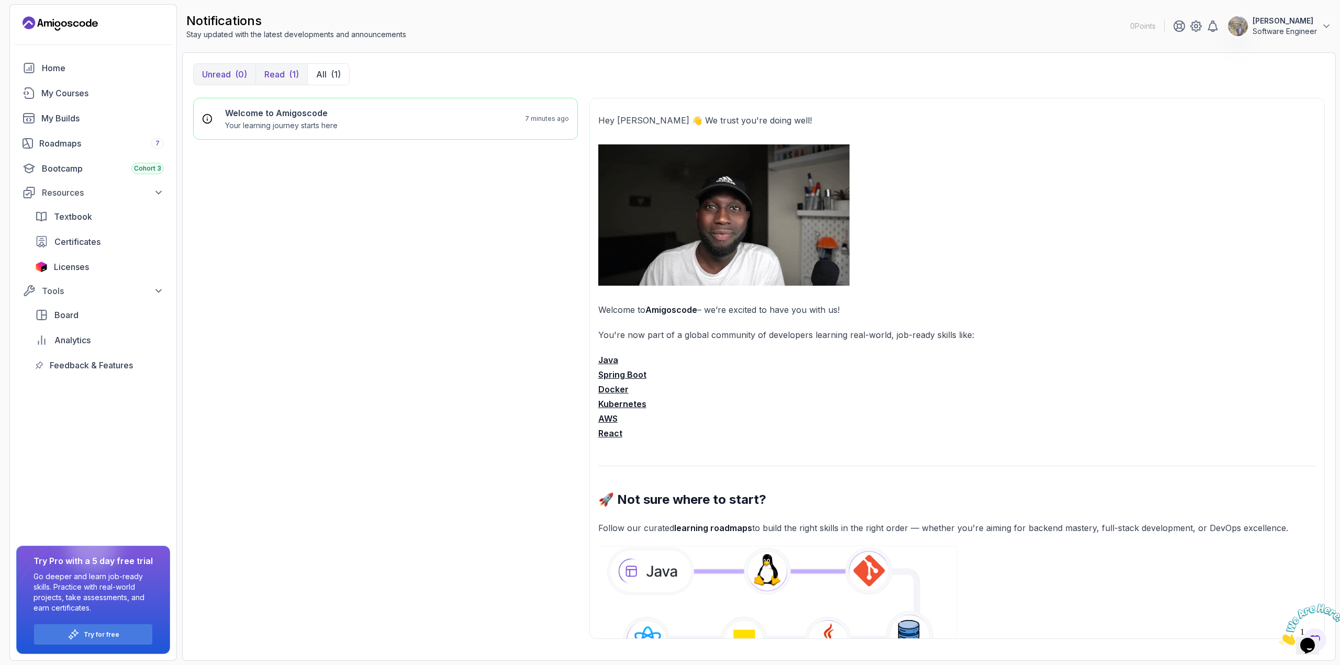
click at [238, 75] on div "(0)" at bounding box center [241, 74] width 12 height 13
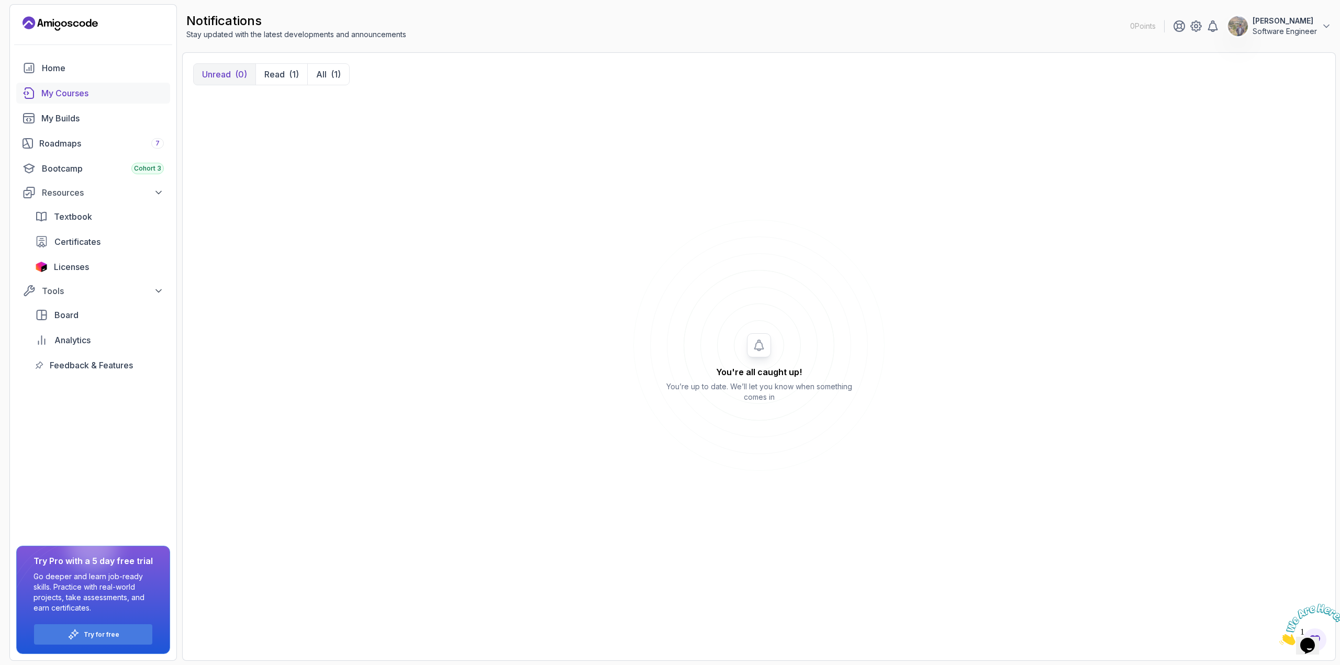
click at [82, 100] on link "My Courses" at bounding box center [93, 93] width 154 height 21
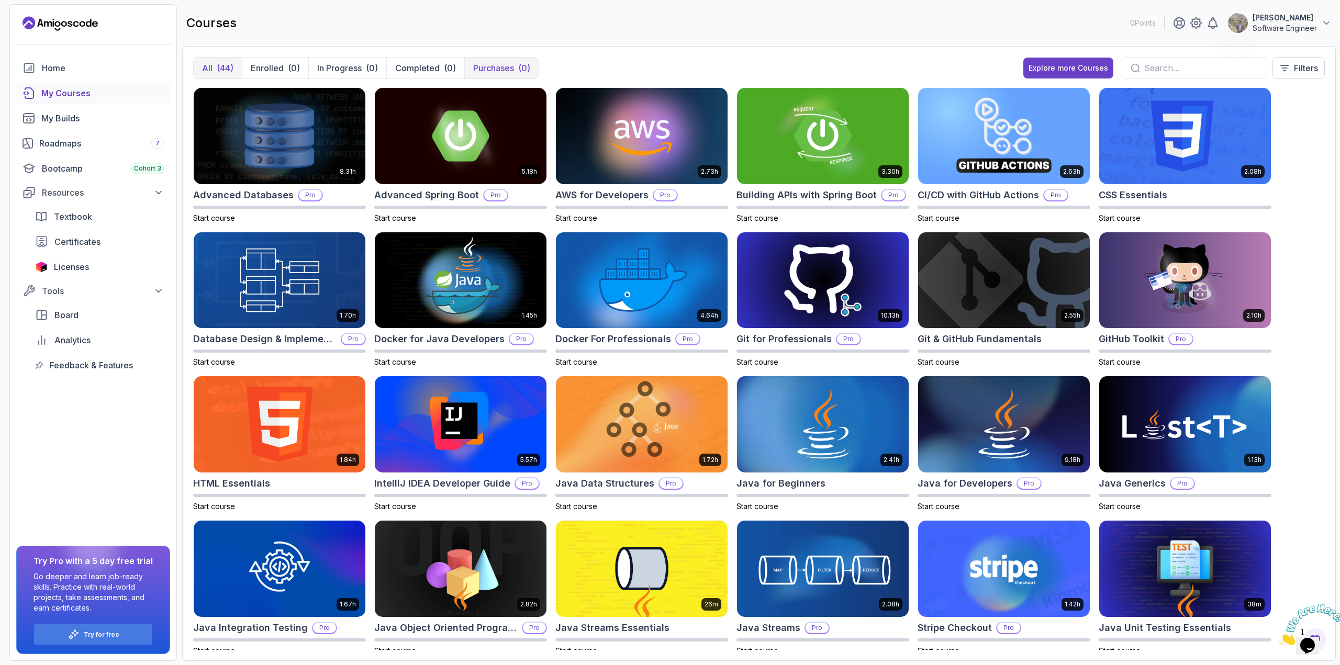
click at [509, 66] on p "Purchases" at bounding box center [493, 68] width 41 height 13
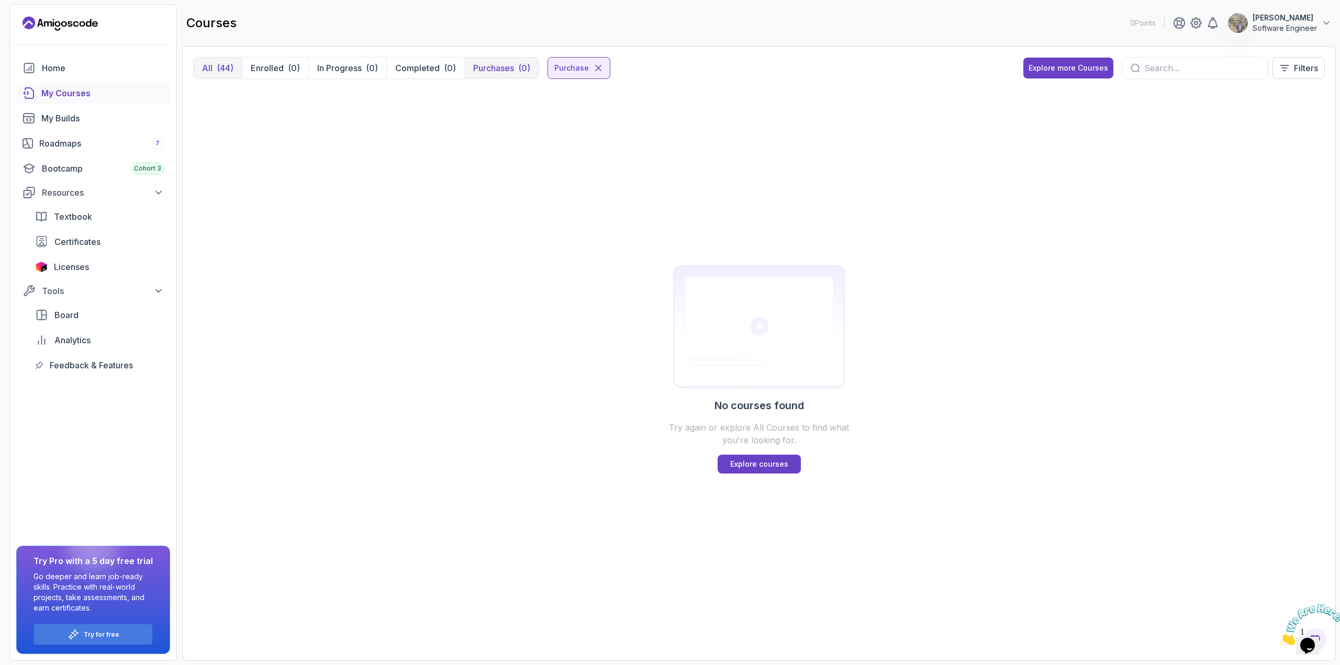
click at [212, 67] on p "All" at bounding box center [207, 68] width 10 height 13
click at [221, 67] on div "(44)" at bounding box center [225, 68] width 17 height 13
click at [218, 69] on div "(44)" at bounding box center [225, 68] width 17 height 13
click at [598, 73] on icon at bounding box center [598, 68] width 10 height 10
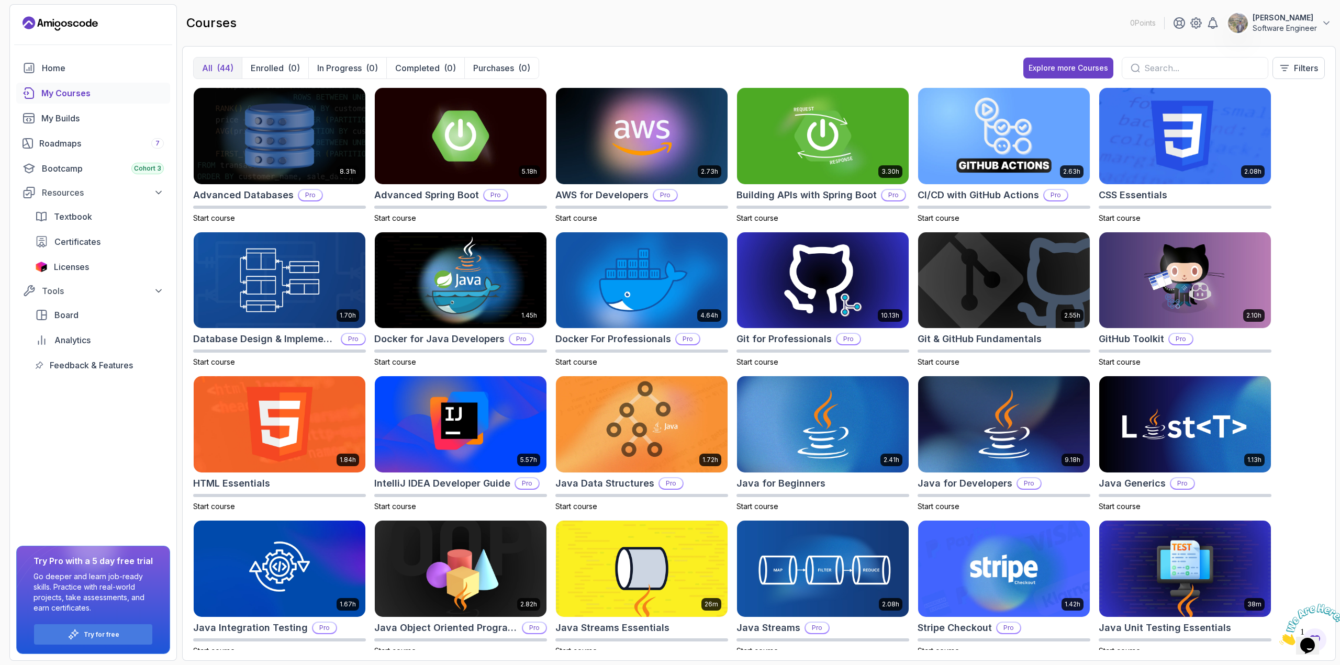
click at [226, 71] on div "(44)" at bounding box center [225, 68] width 17 height 13
click at [449, 127] on img at bounding box center [461, 135] width 180 height 101
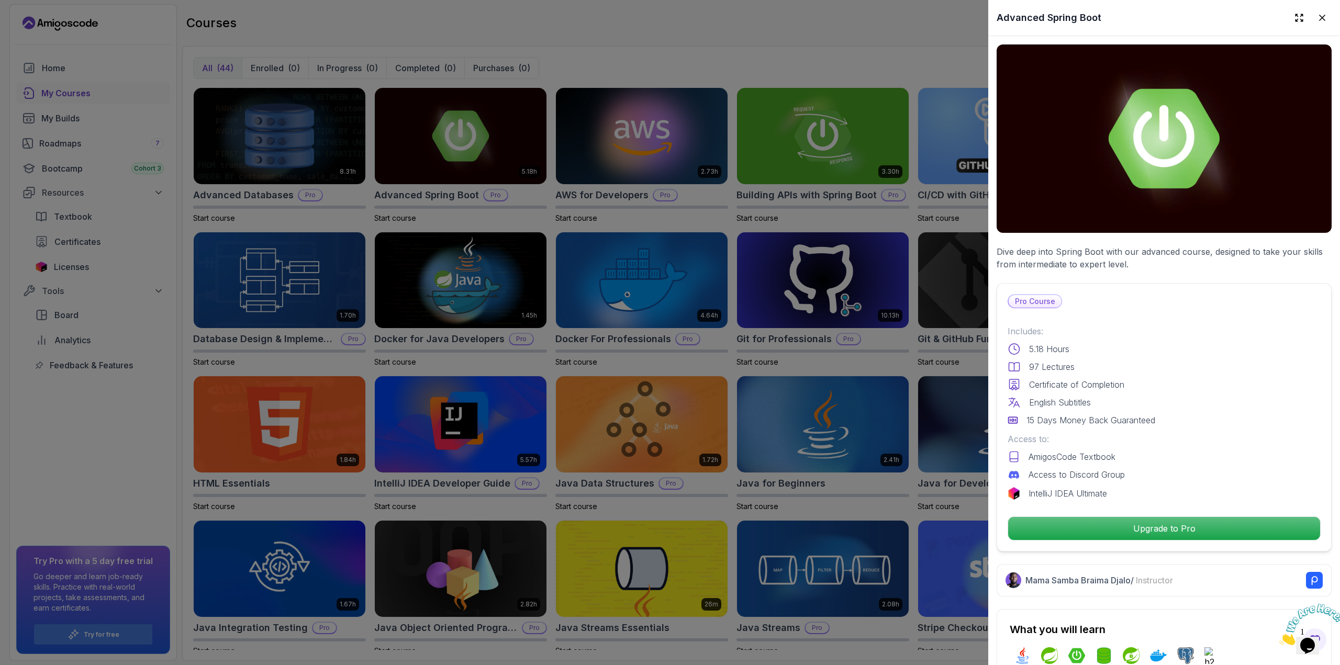
click at [911, 34] on div at bounding box center [670, 332] width 1340 height 665
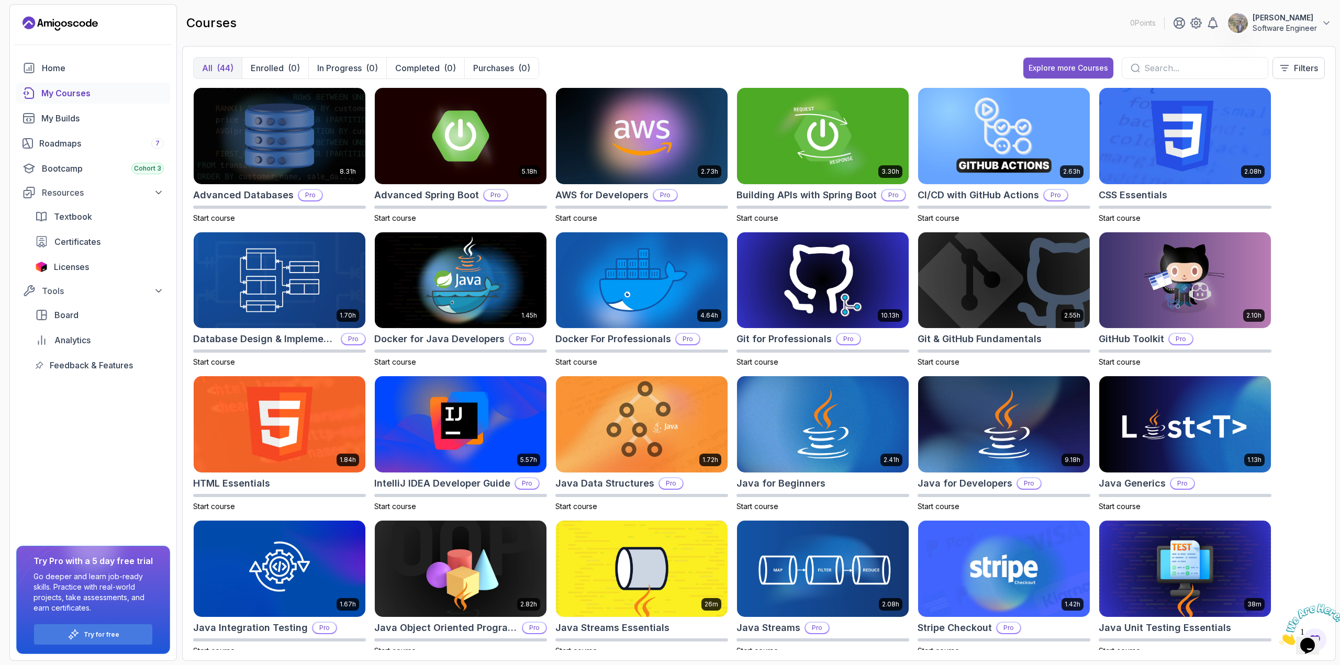
click at [1085, 58] on button "Explore more Courses" at bounding box center [1069, 68] width 90 height 21
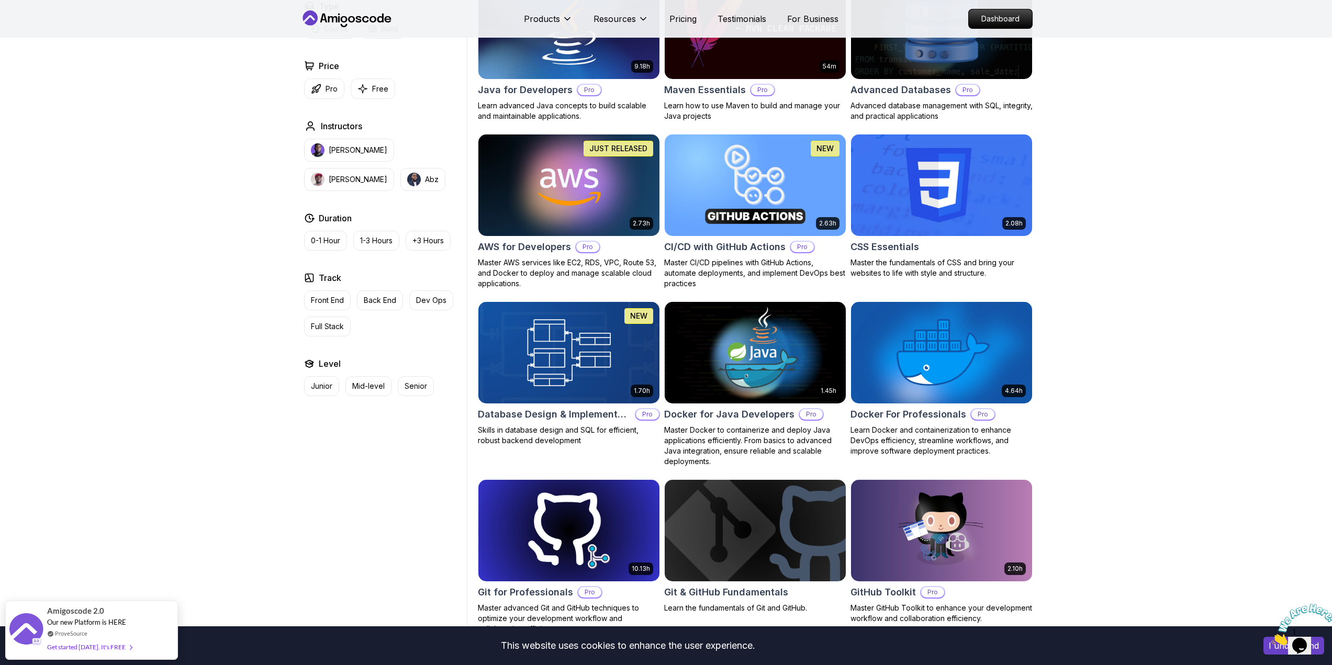
scroll to position [681, 0]
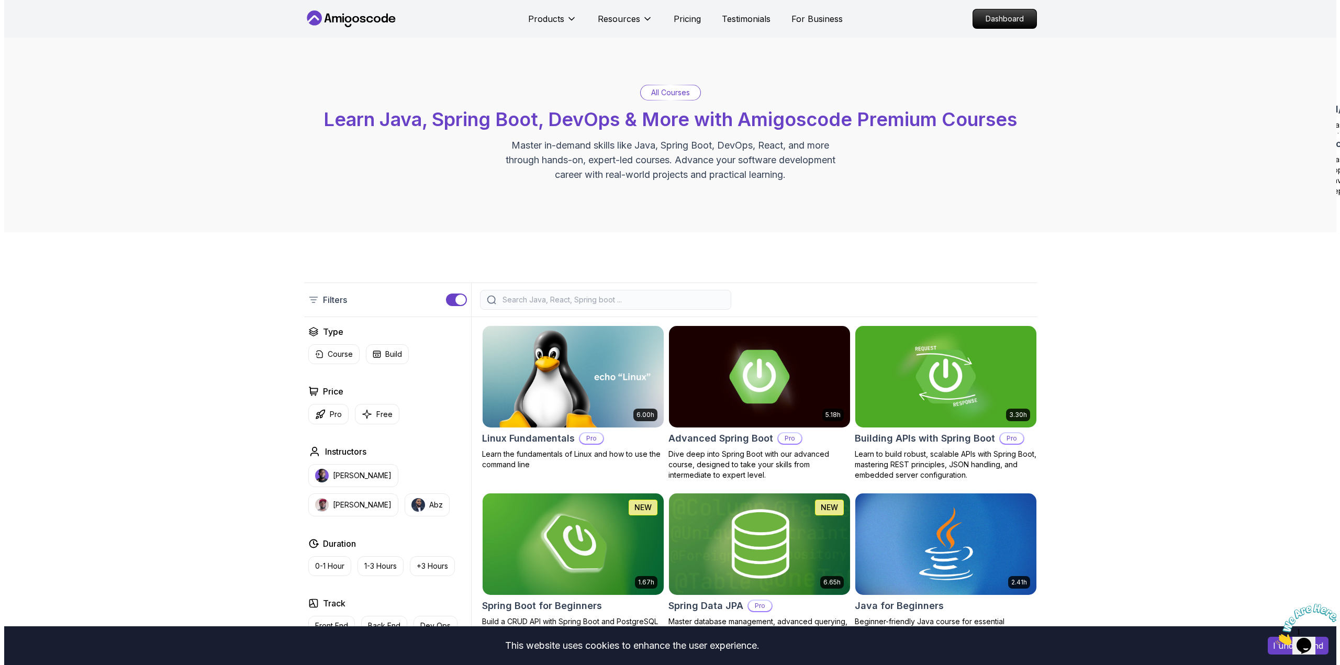
scroll to position [0, 0]
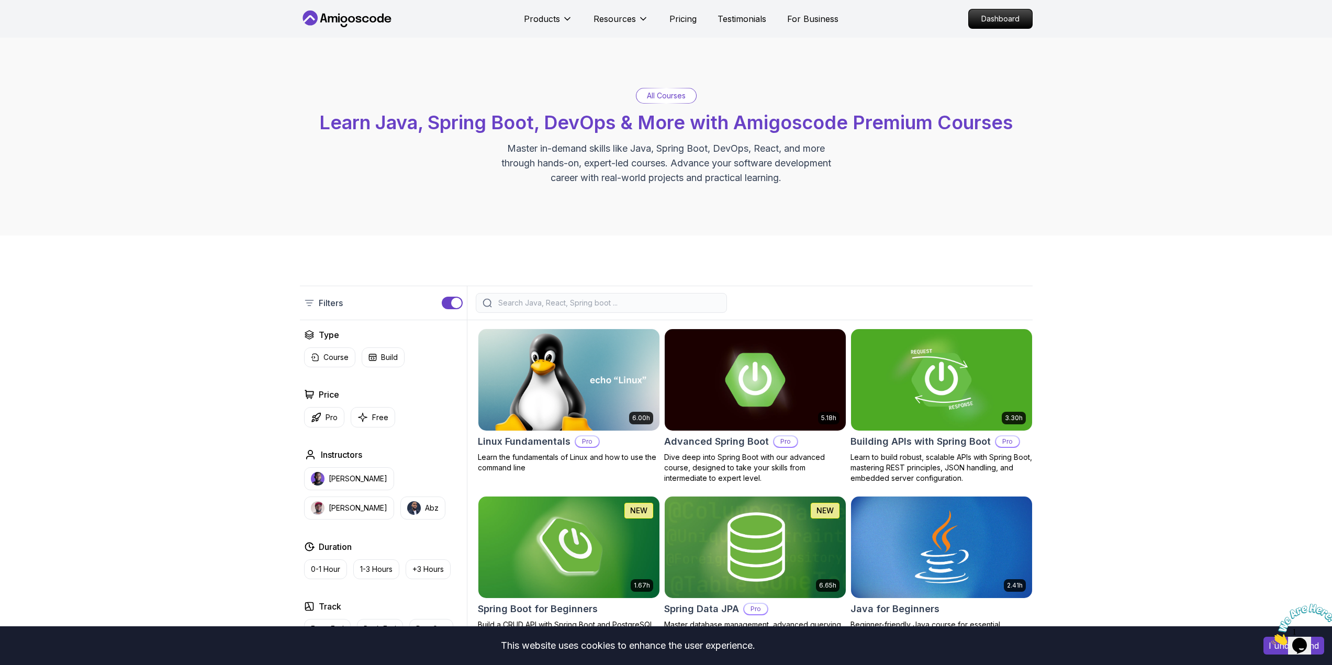
click at [654, 303] on input "search" at bounding box center [608, 303] width 224 height 10
click at [998, 30] on nav "Products Resources Pricing Testimonials For Business Dashboard" at bounding box center [666, 19] width 733 height 38
click at [1006, 18] on p "Dashboard" at bounding box center [1001, 19] width 60 height 18
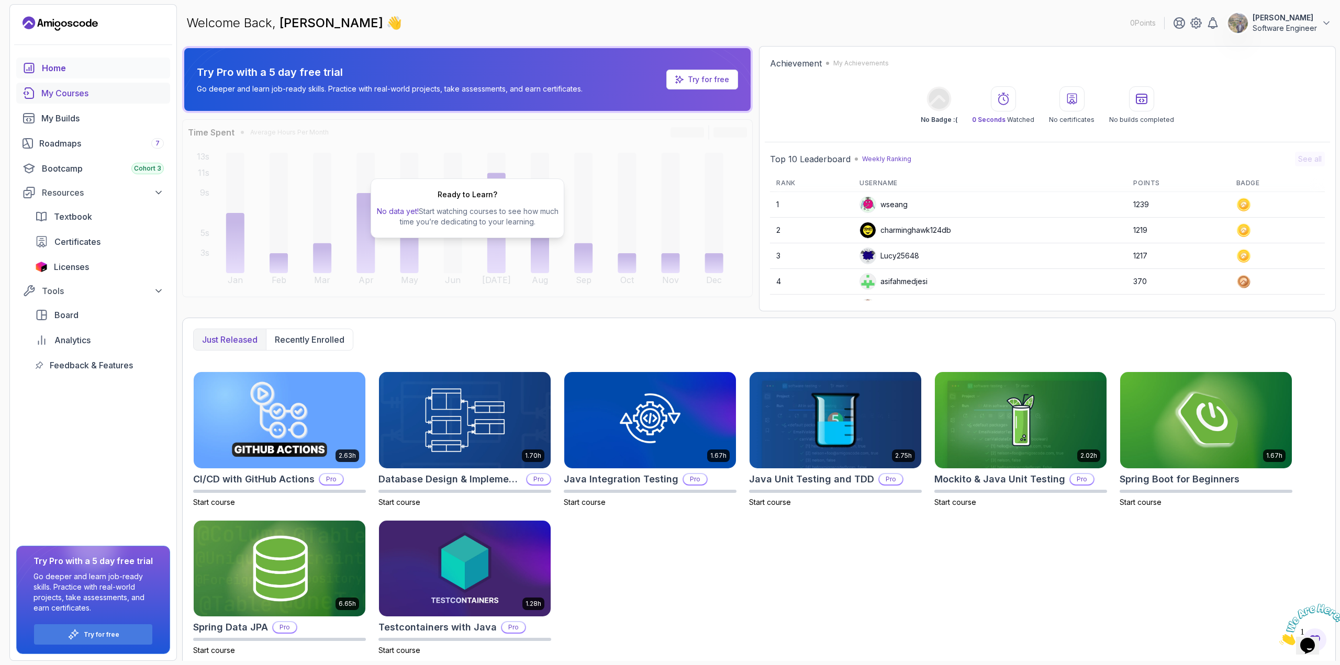
click at [94, 96] on div "My Courses" at bounding box center [102, 93] width 123 height 13
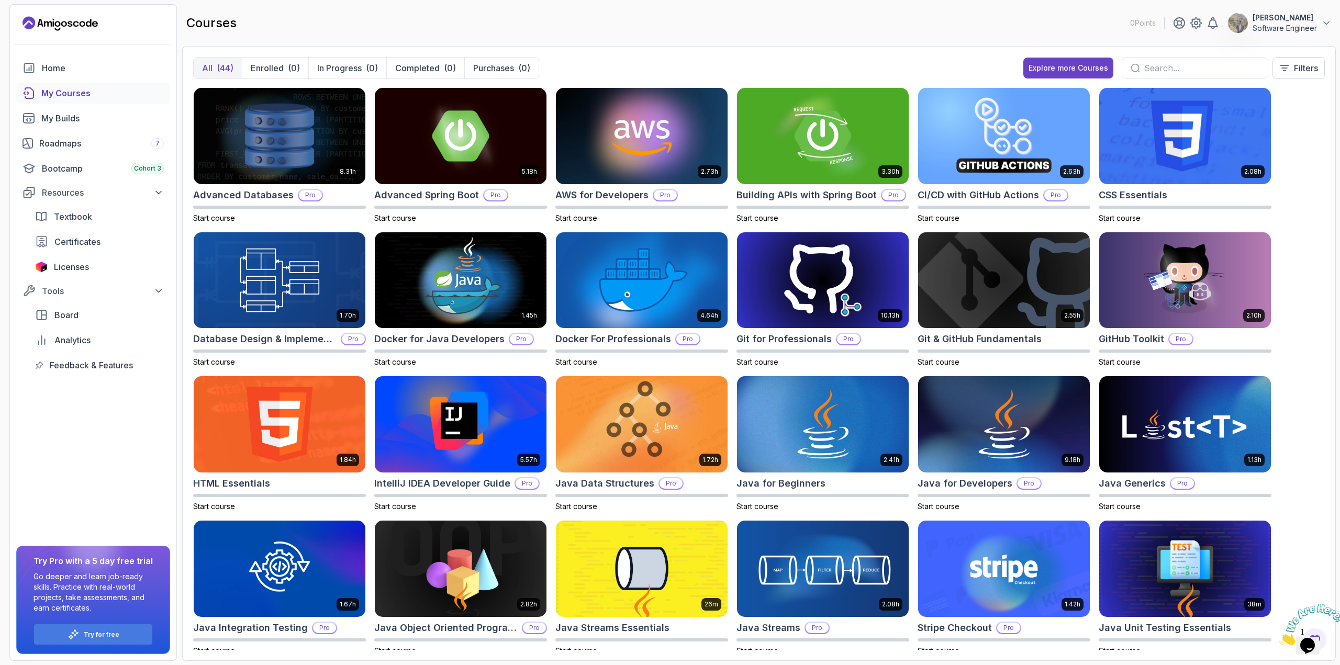
click at [1161, 70] on input "text" at bounding box center [1201, 68] width 115 height 13
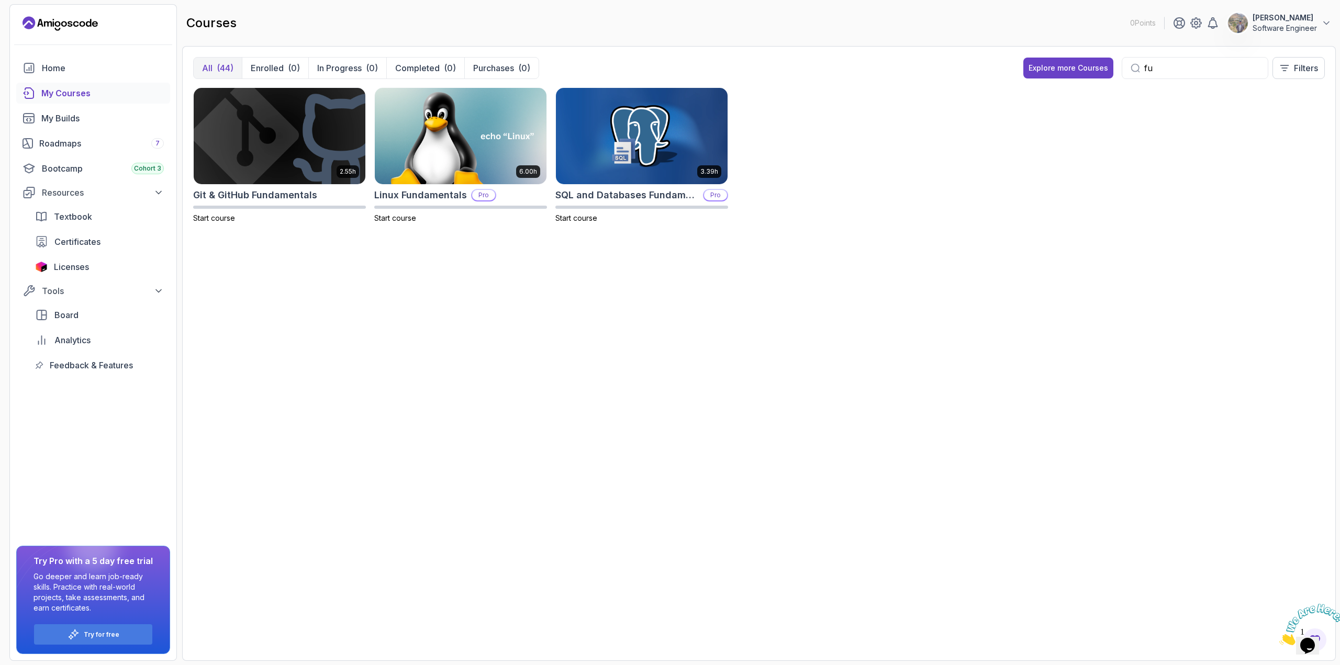
type input "f"
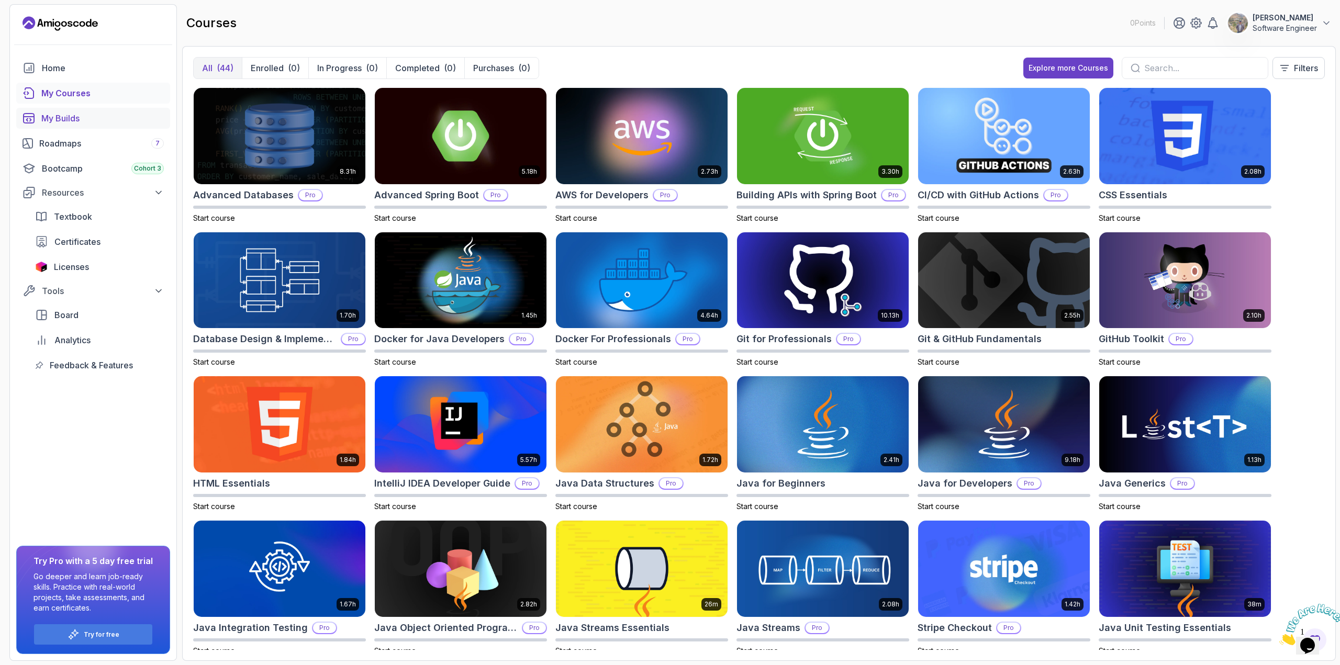
click at [61, 119] on div "My Builds" at bounding box center [102, 118] width 123 height 13
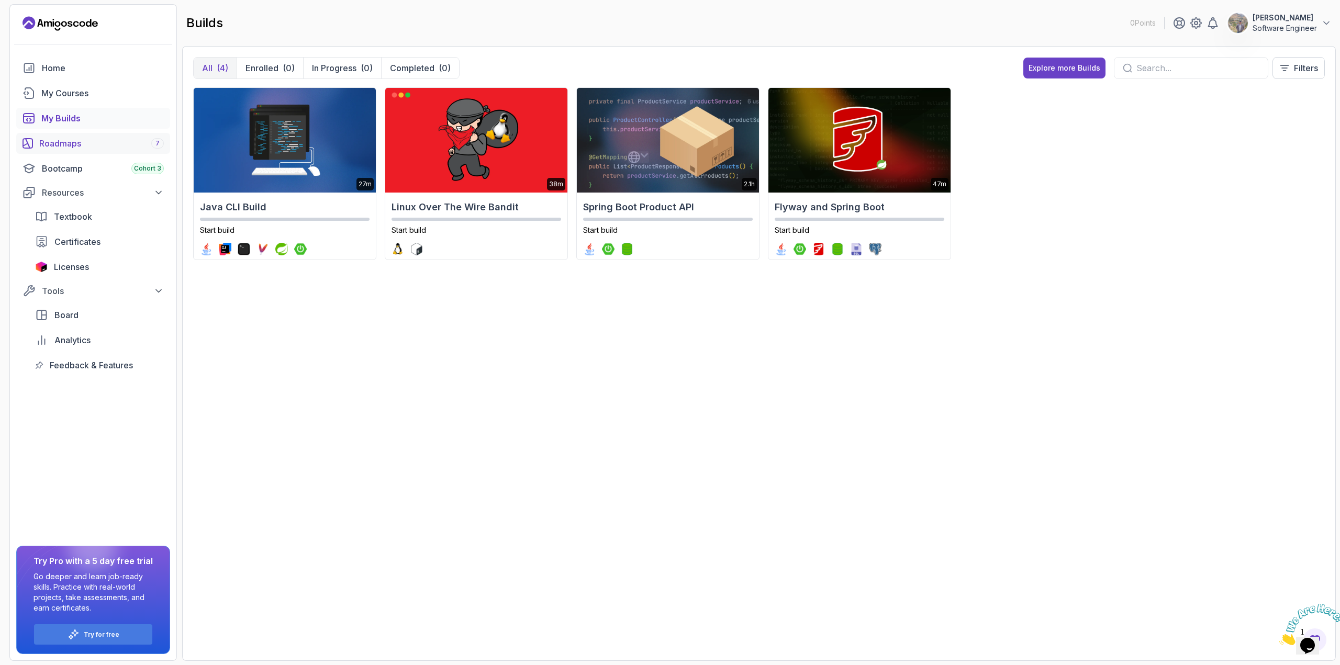
click at [73, 148] on div "Roadmaps 7" at bounding box center [101, 143] width 125 height 13
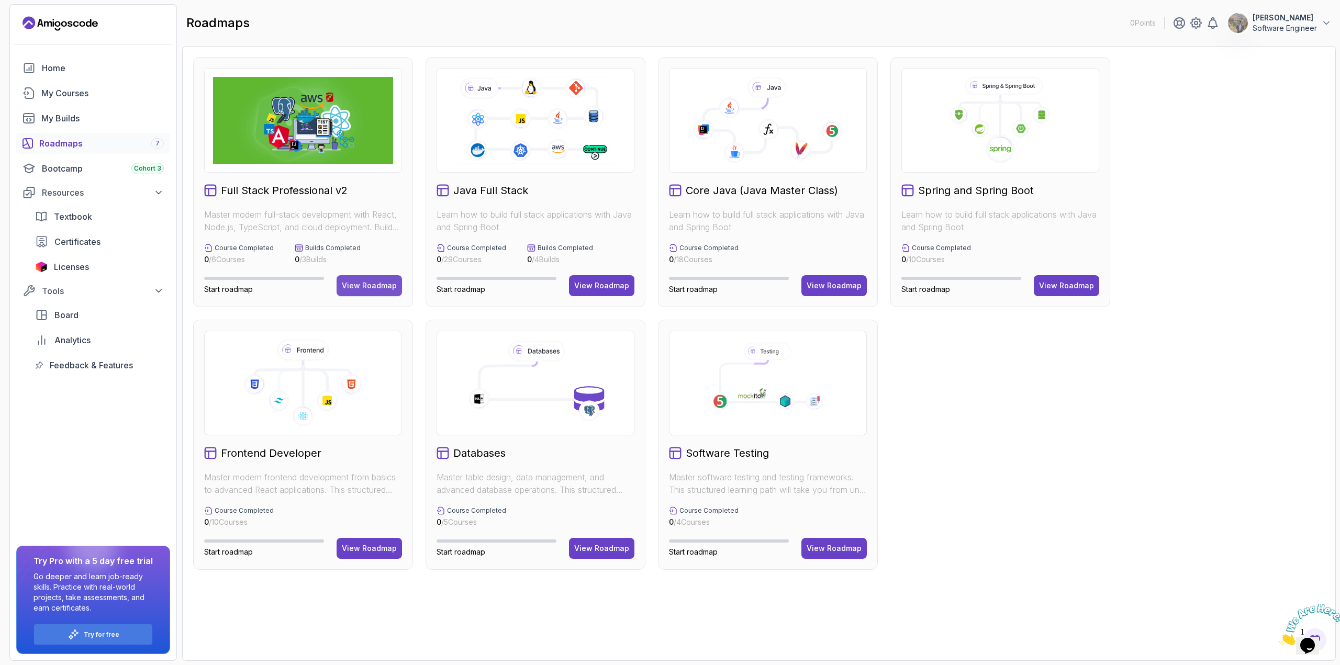
click at [366, 287] on div "View Roadmap" at bounding box center [369, 286] width 55 height 10
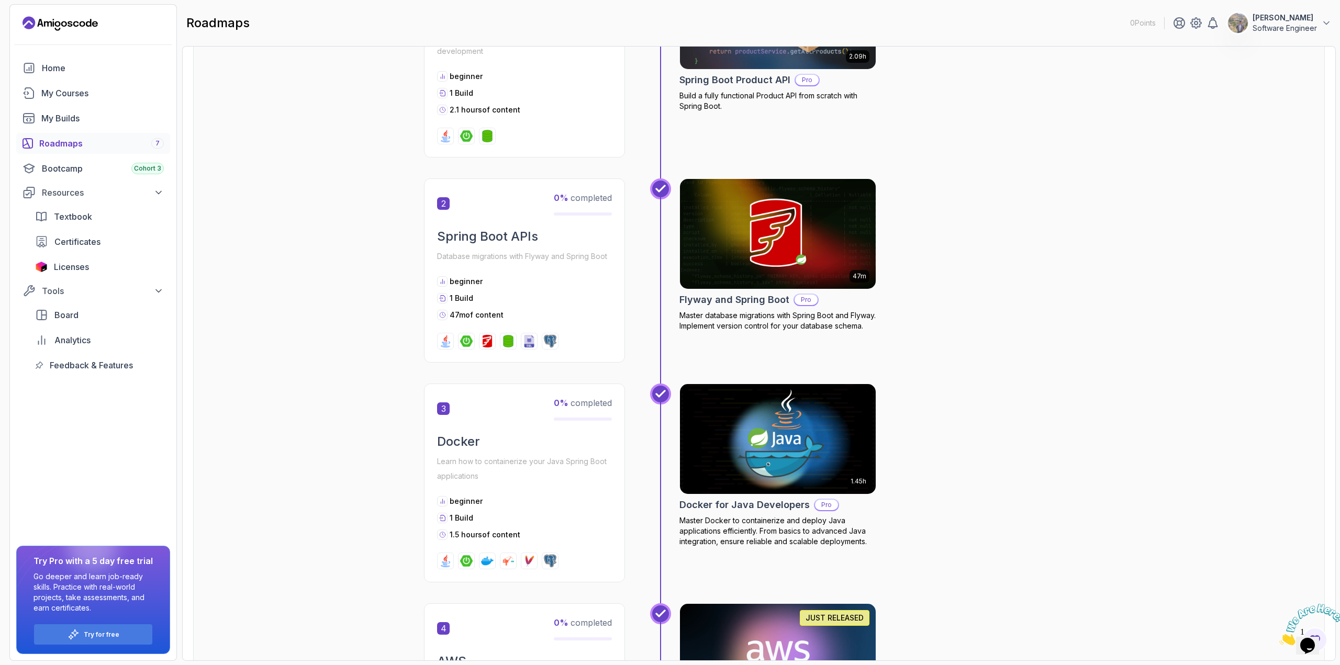
scroll to position [509, 0]
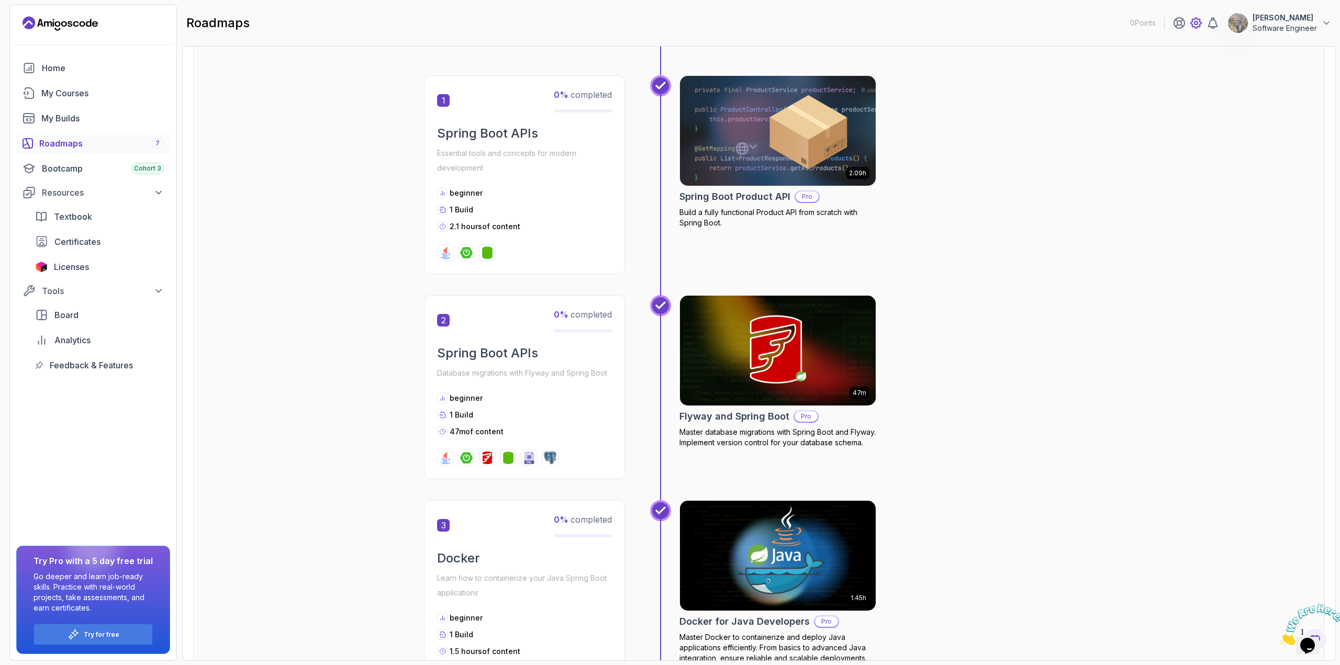
click at [1196, 25] on icon at bounding box center [1196, 22] width 3 height 3
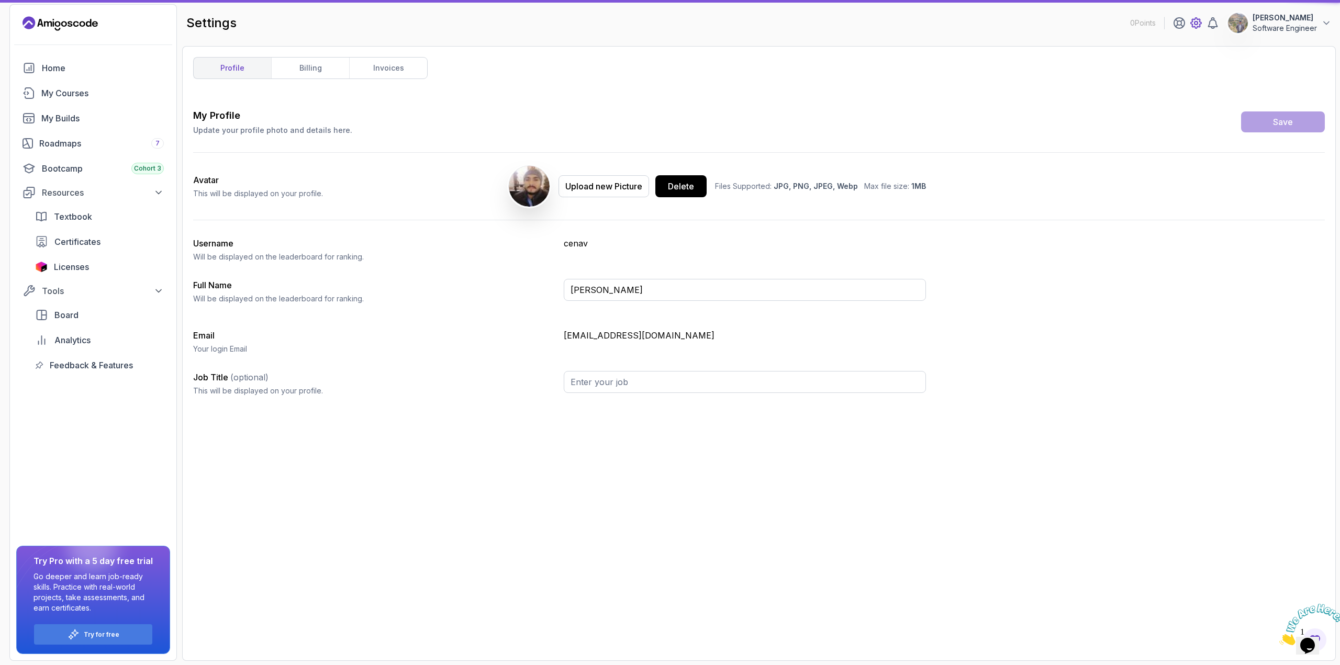
type input "Software Engineer"
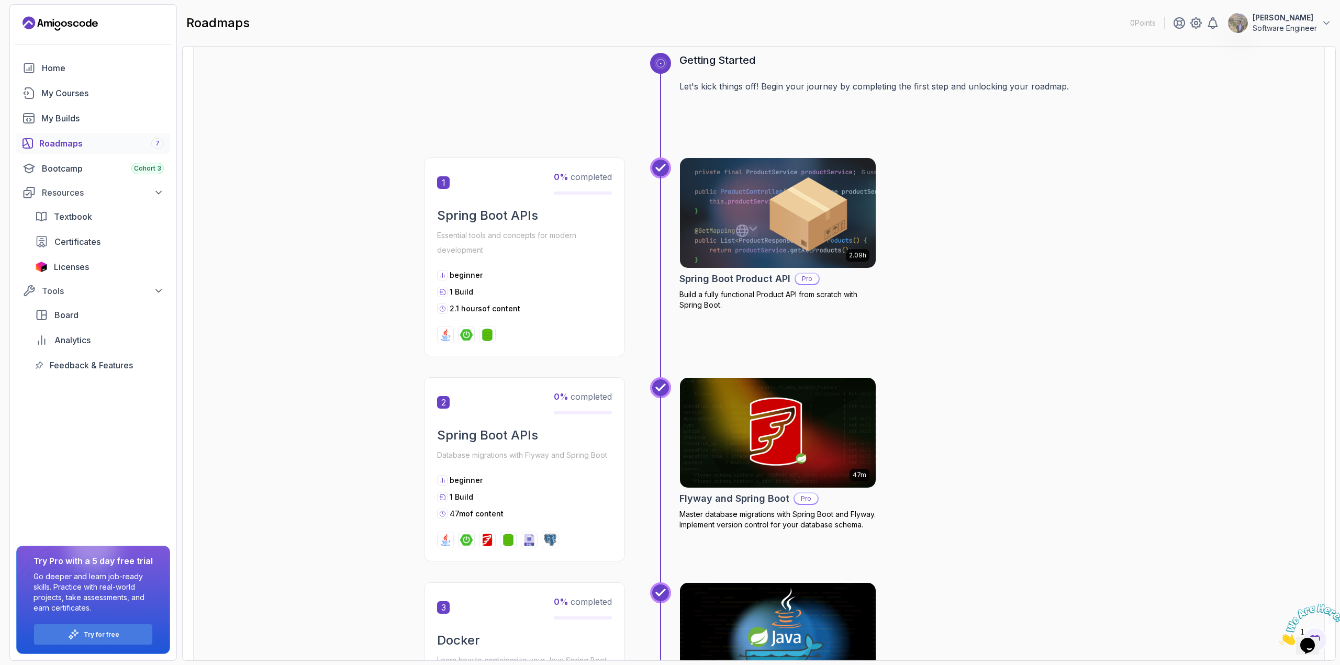
scroll to position [457, 0]
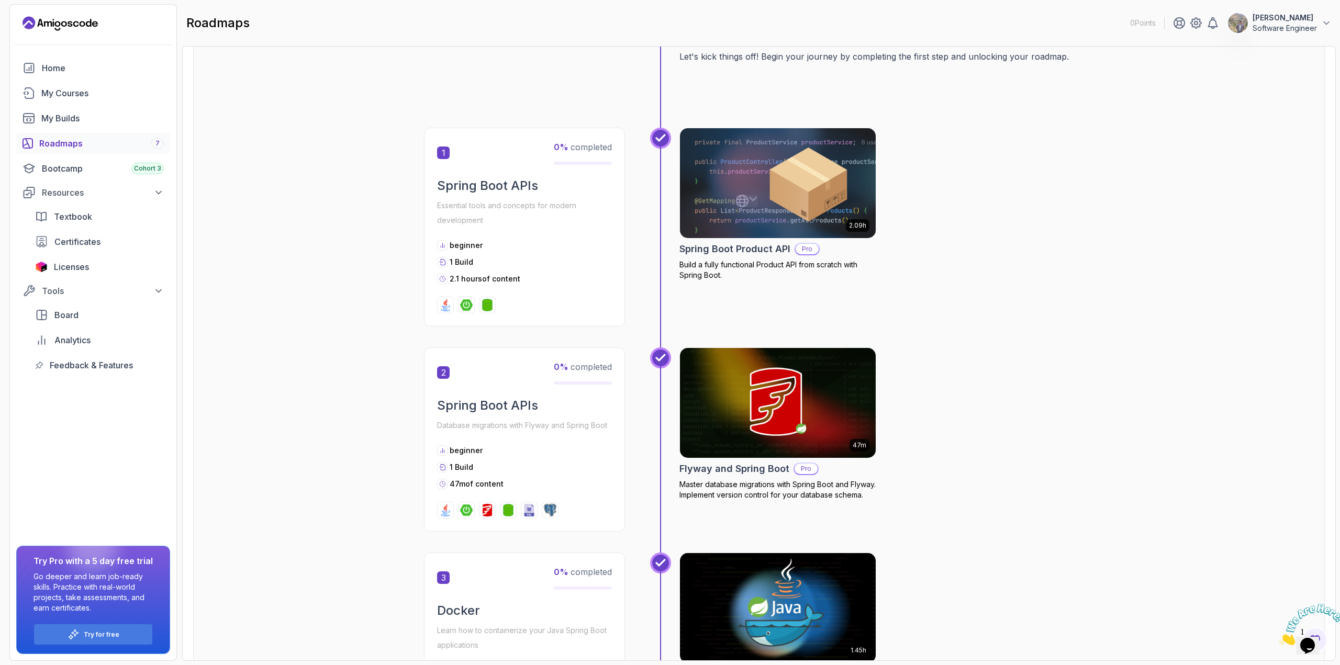
click at [950, 216] on div "2.09h Spring Boot Product API Pro Build a fully functional Product API from scr…" at bounding box center [887, 227] width 415 height 199
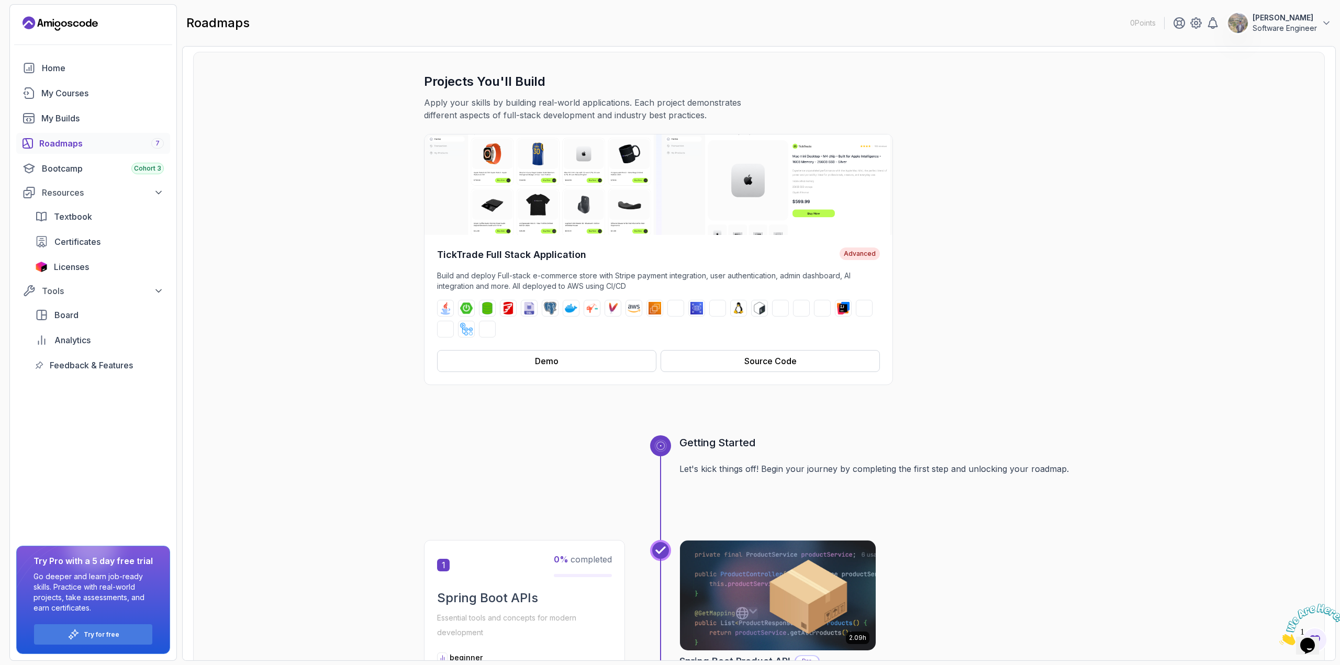
scroll to position [0, 0]
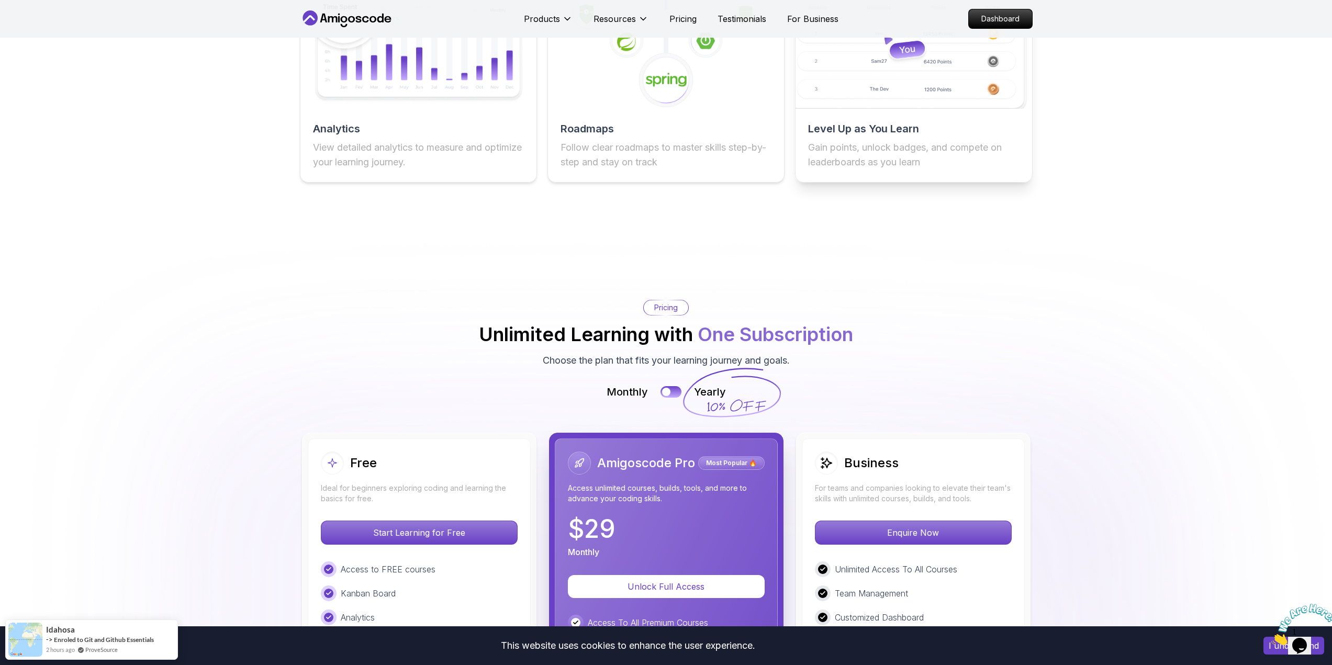
scroll to position [1956, 0]
